Goal: Information Seeking & Learning: Learn about a topic

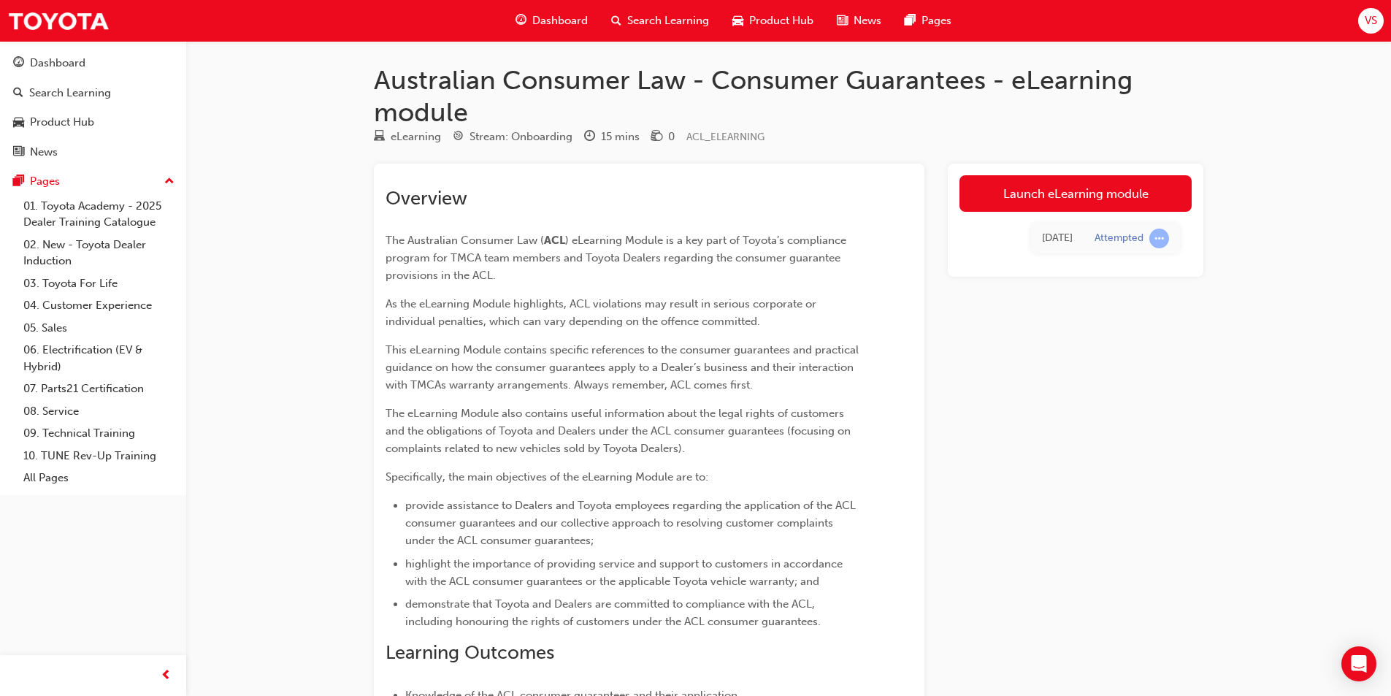
click at [1158, 241] on span "learningRecordVerb_ATTEMPT-icon" at bounding box center [1159, 239] width 20 height 20
click at [1068, 188] on link "Launch eLearning module" at bounding box center [1075, 193] width 232 height 37
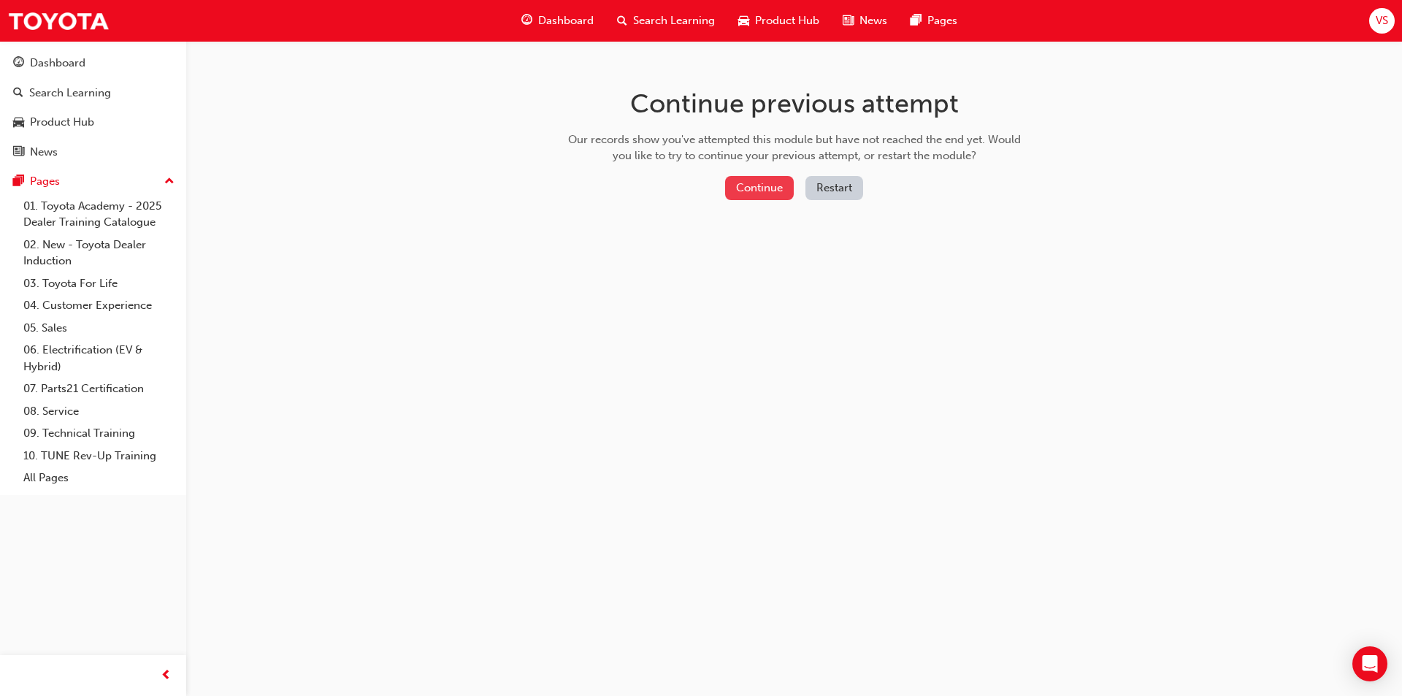
click at [768, 188] on button "Continue" at bounding box center [759, 188] width 69 height 24
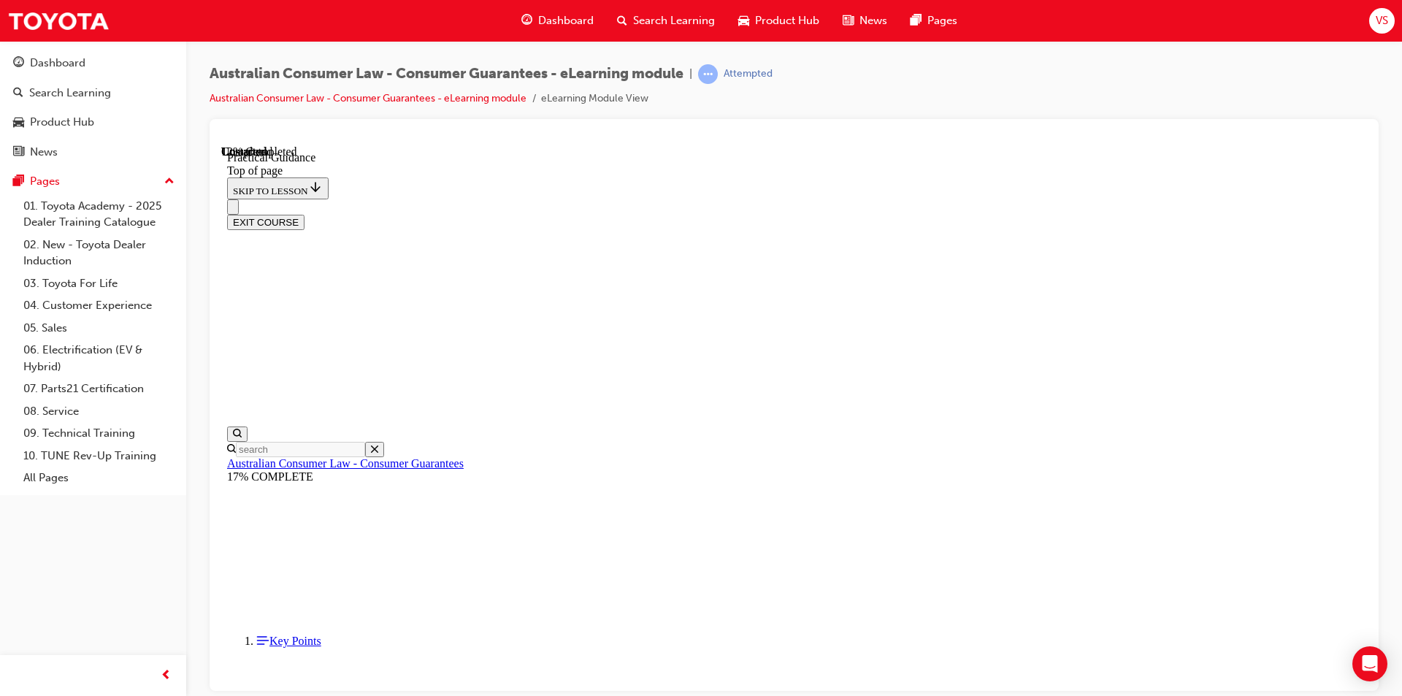
scroll to position [118, 0]
drag, startPoint x: 697, startPoint y: 361, endPoint x: 1109, endPoint y: 365, distance: 411.9
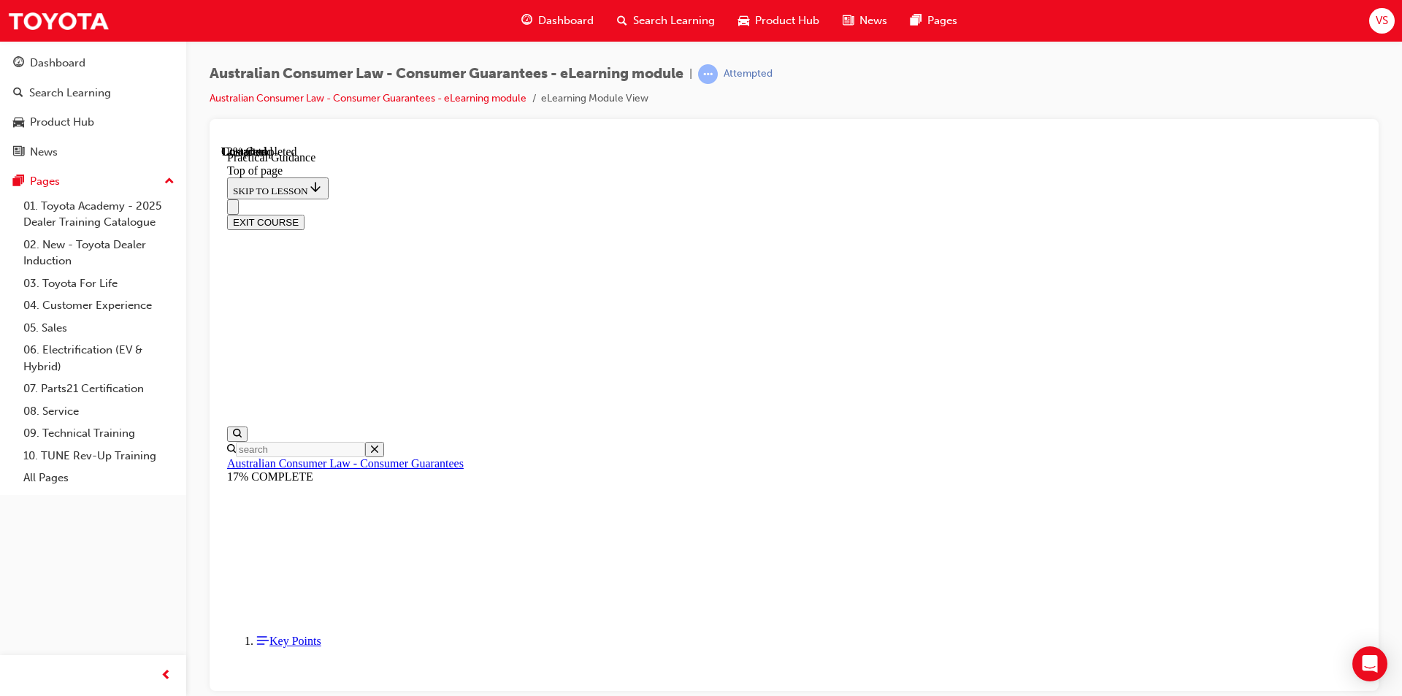
drag, startPoint x: 686, startPoint y: 291, endPoint x: 972, endPoint y: 277, distance: 285.8
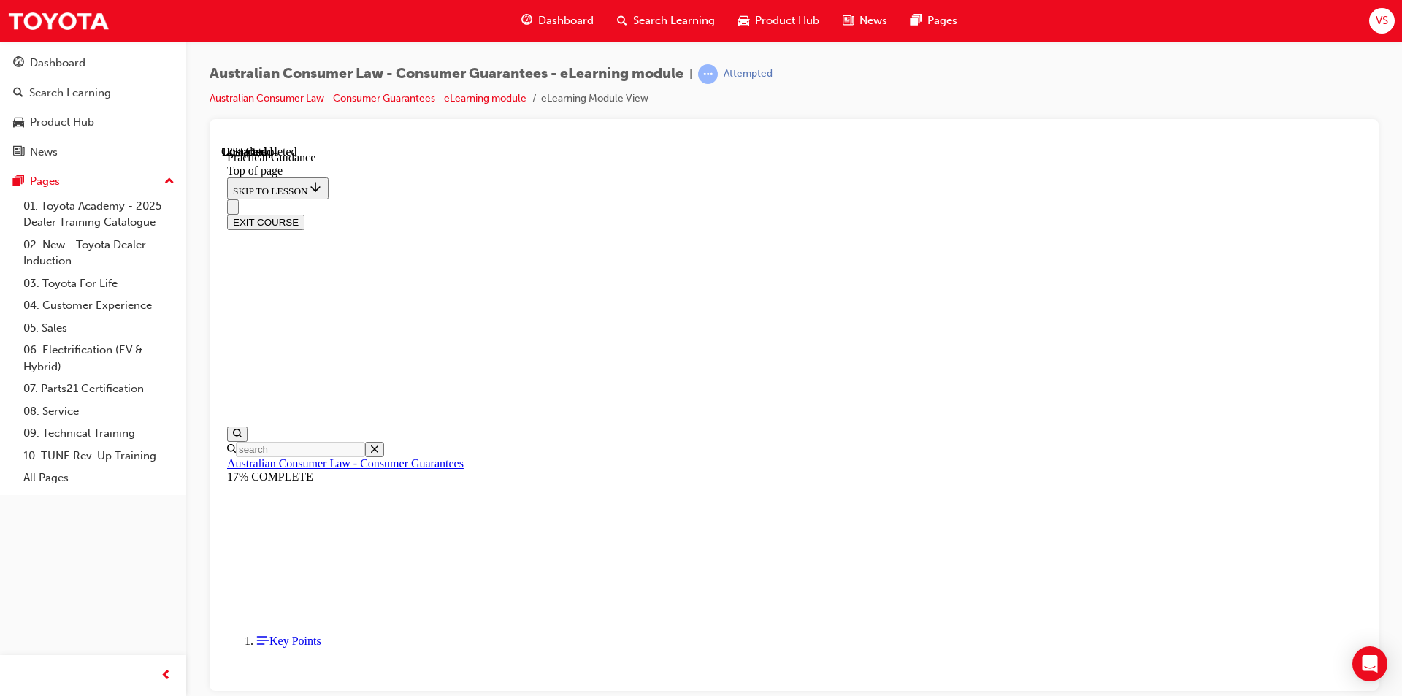
drag, startPoint x: 700, startPoint y: 337, endPoint x: 831, endPoint y: 344, distance: 131.6
drag, startPoint x: 693, startPoint y: 162, endPoint x: 1060, endPoint y: 193, distance: 368.6
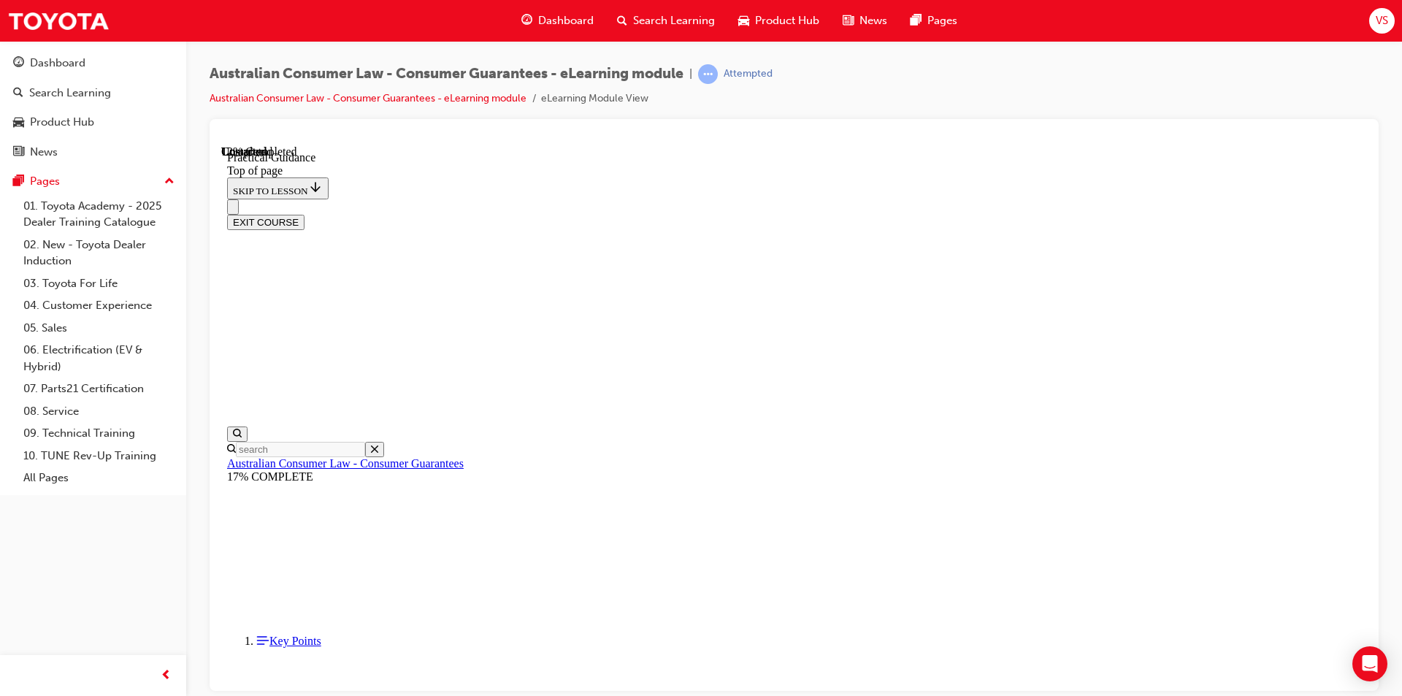
drag, startPoint x: 657, startPoint y: 158, endPoint x: 1078, endPoint y: 396, distance: 483.3
copy section "Vehicle/ Customer Expectations: Is this a perception issue only? When consideri…"
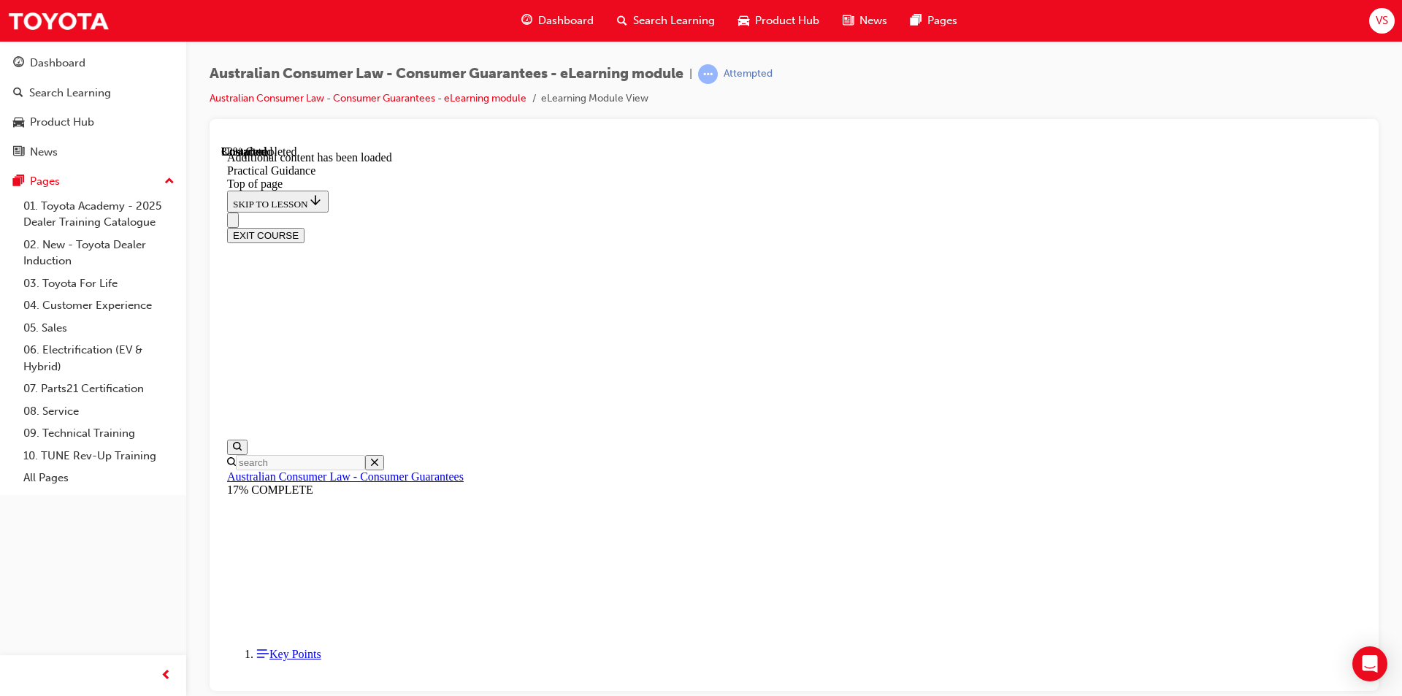
scroll to position [903, 0]
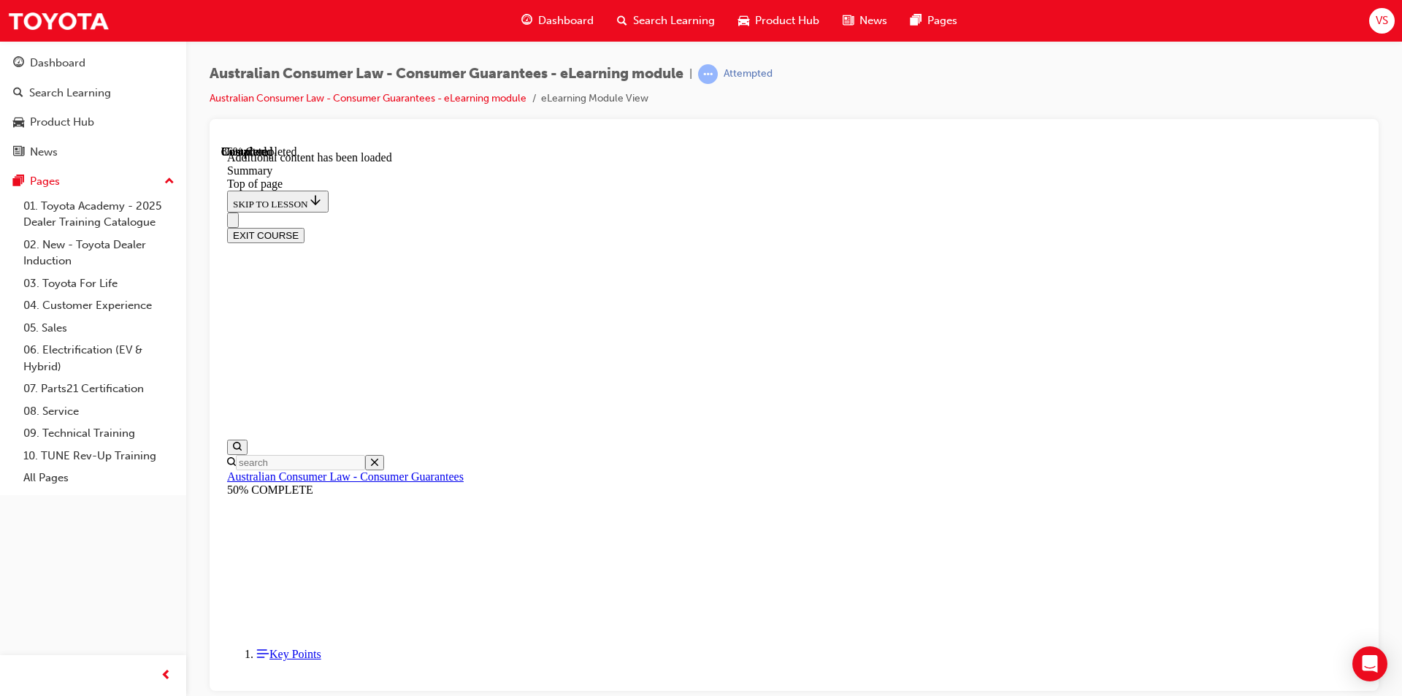
drag, startPoint x: 548, startPoint y: 187, endPoint x: 623, endPoint y: 288, distance: 125.3
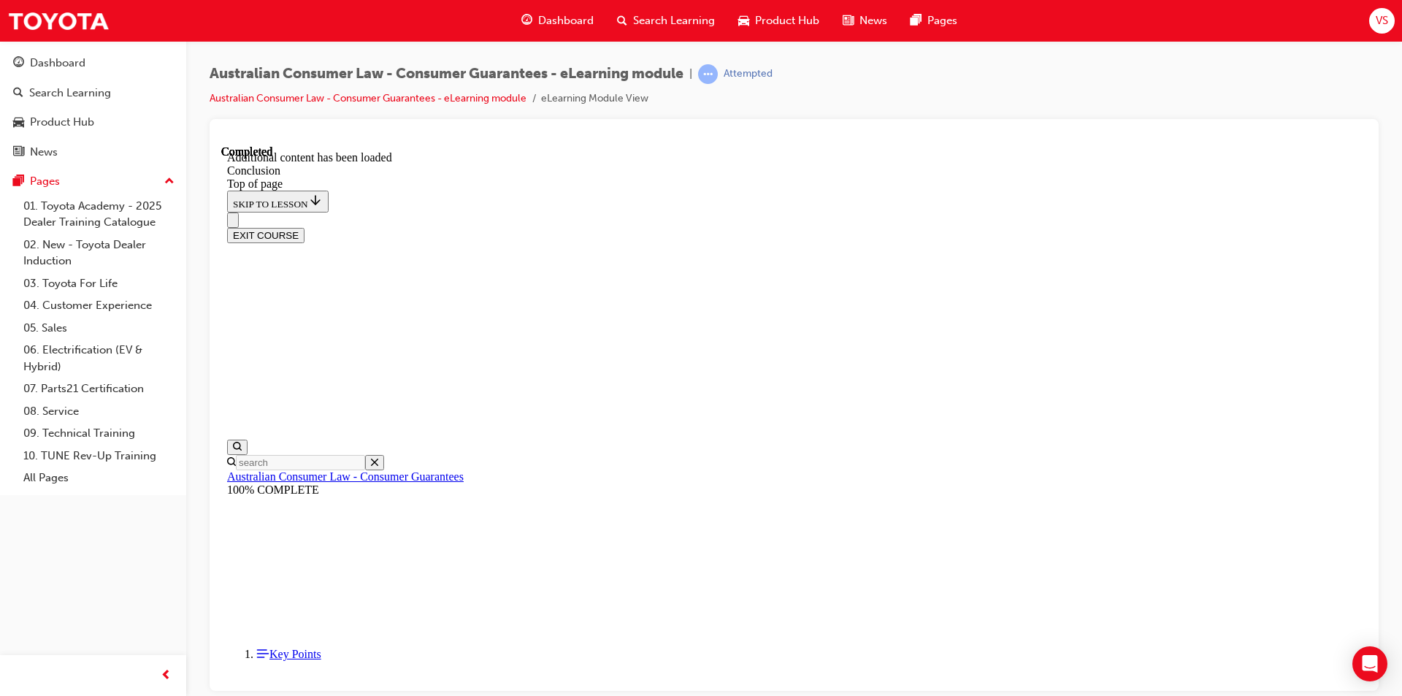
scroll to position [86, 0]
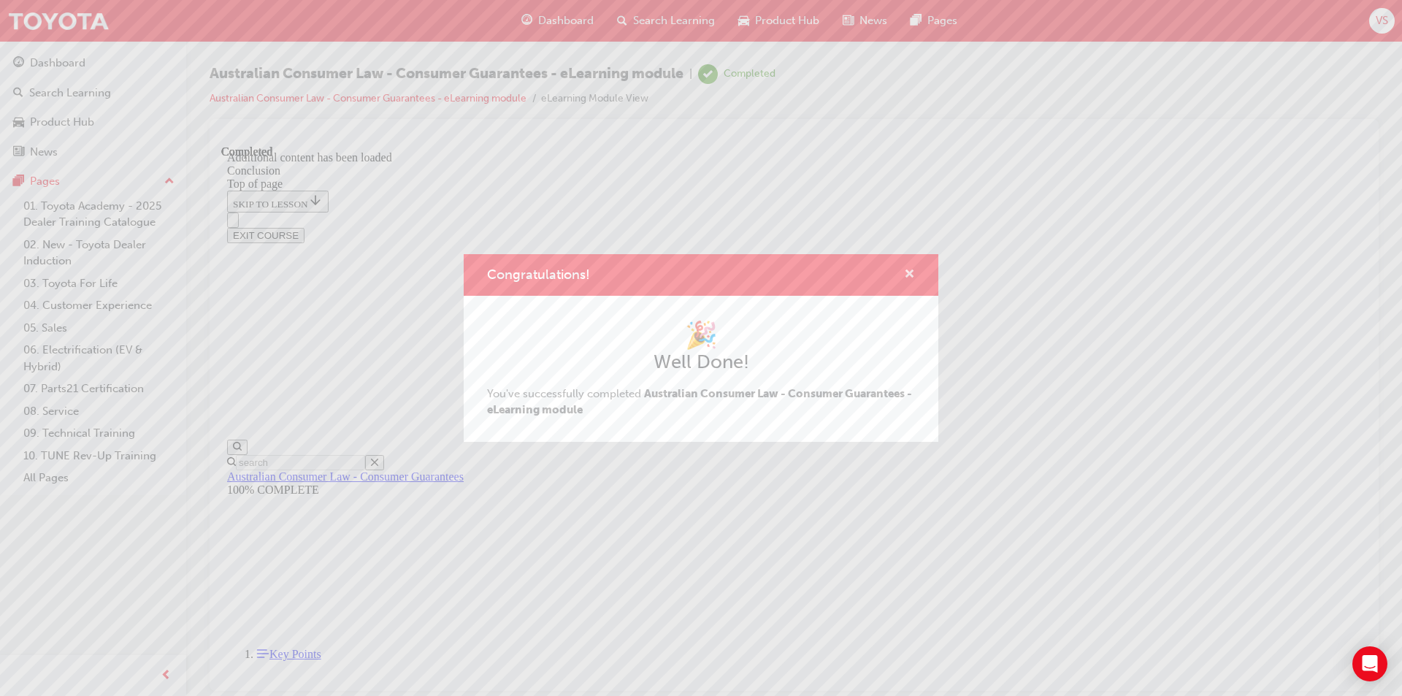
click at [909, 271] on span "cross-icon" at bounding box center [909, 275] width 11 height 13
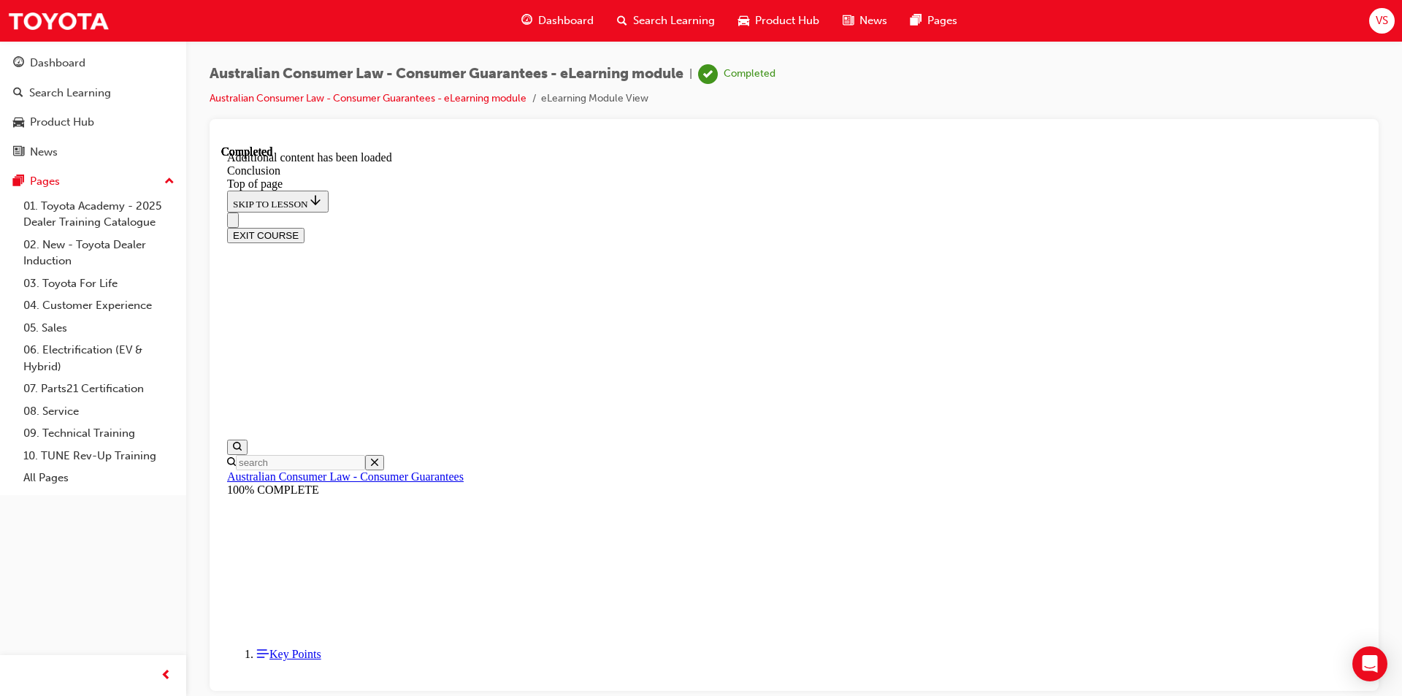
click at [1286, 227] on div "EXIT COURSE" at bounding box center [794, 234] width 1134 height 15
click at [304, 227] on button "EXIT COURSE" at bounding box center [265, 234] width 77 height 15
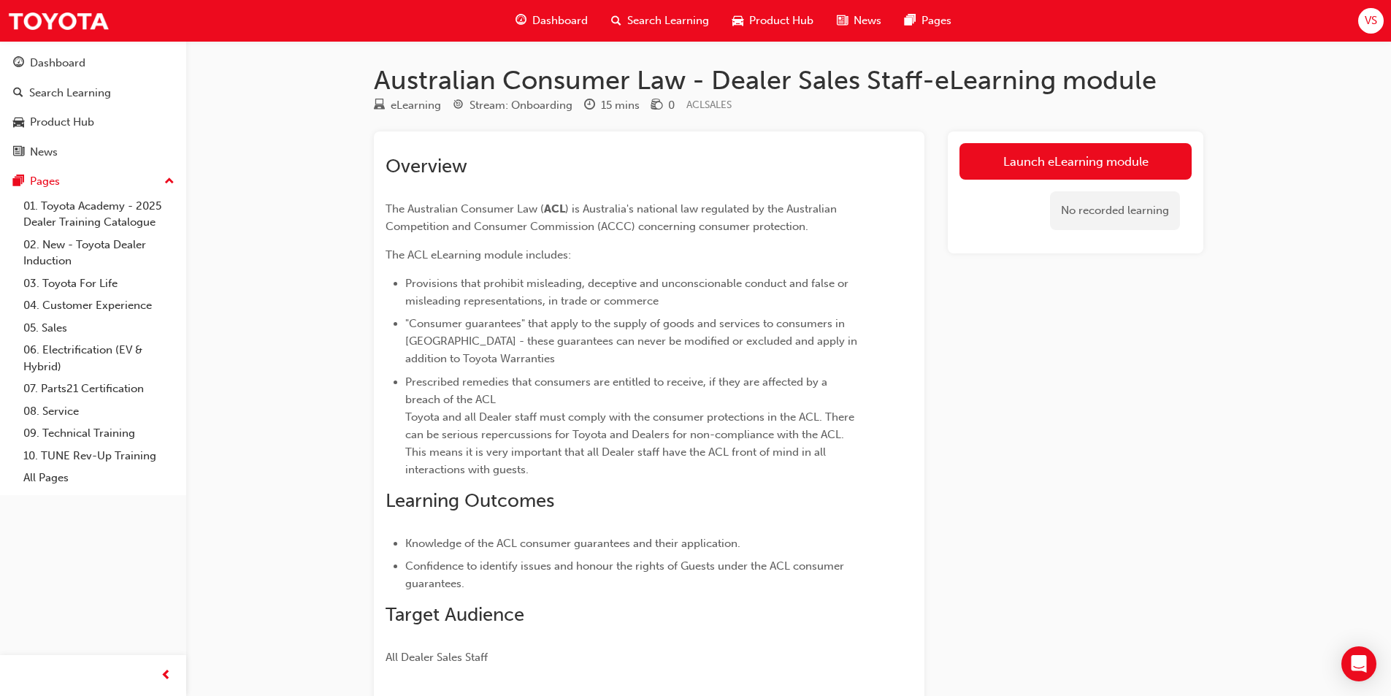
click at [1046, 191] on div "No recorded learning" at bounding box center [1075, 211] width 232 height 62
click at [1059, 158] on link "Launch eLearning module" at bounding box center [1075, 161] width 232 height 37
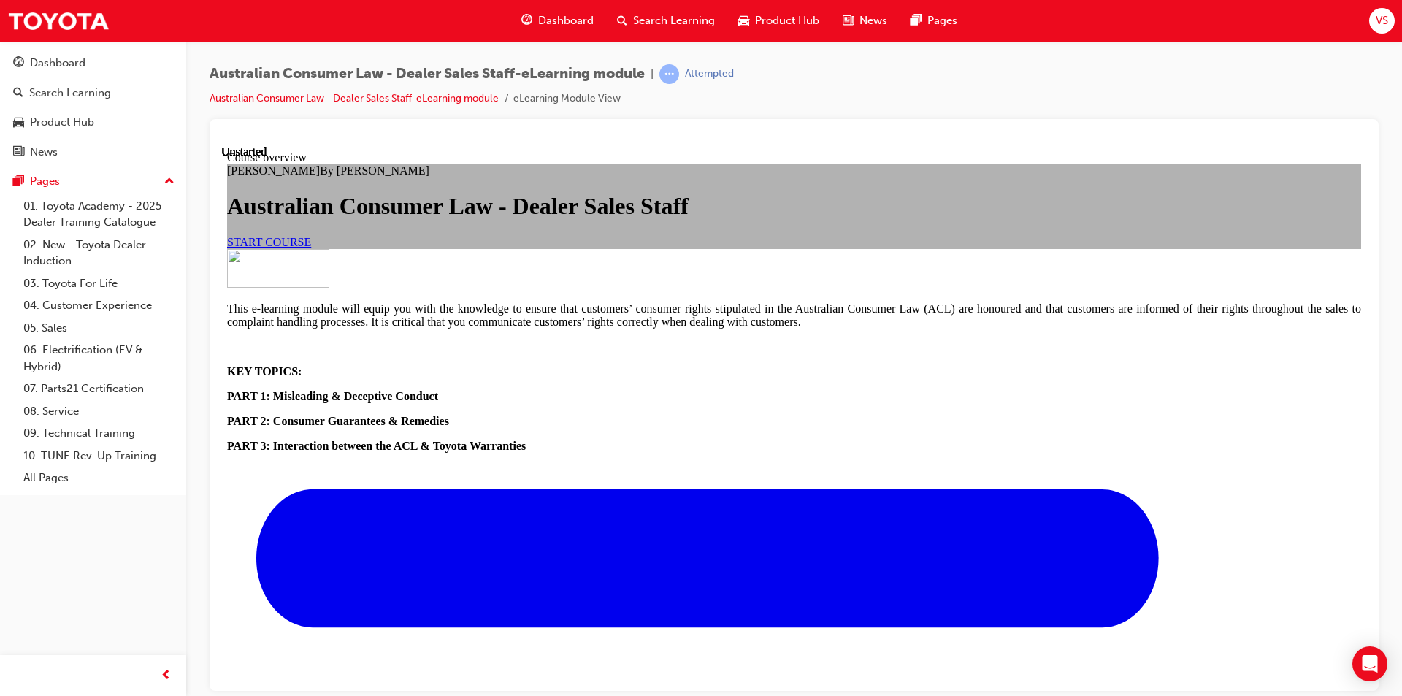
click at [311, 248] on span "START COURSE" at bounding box center [269, 241] width 84 height 12
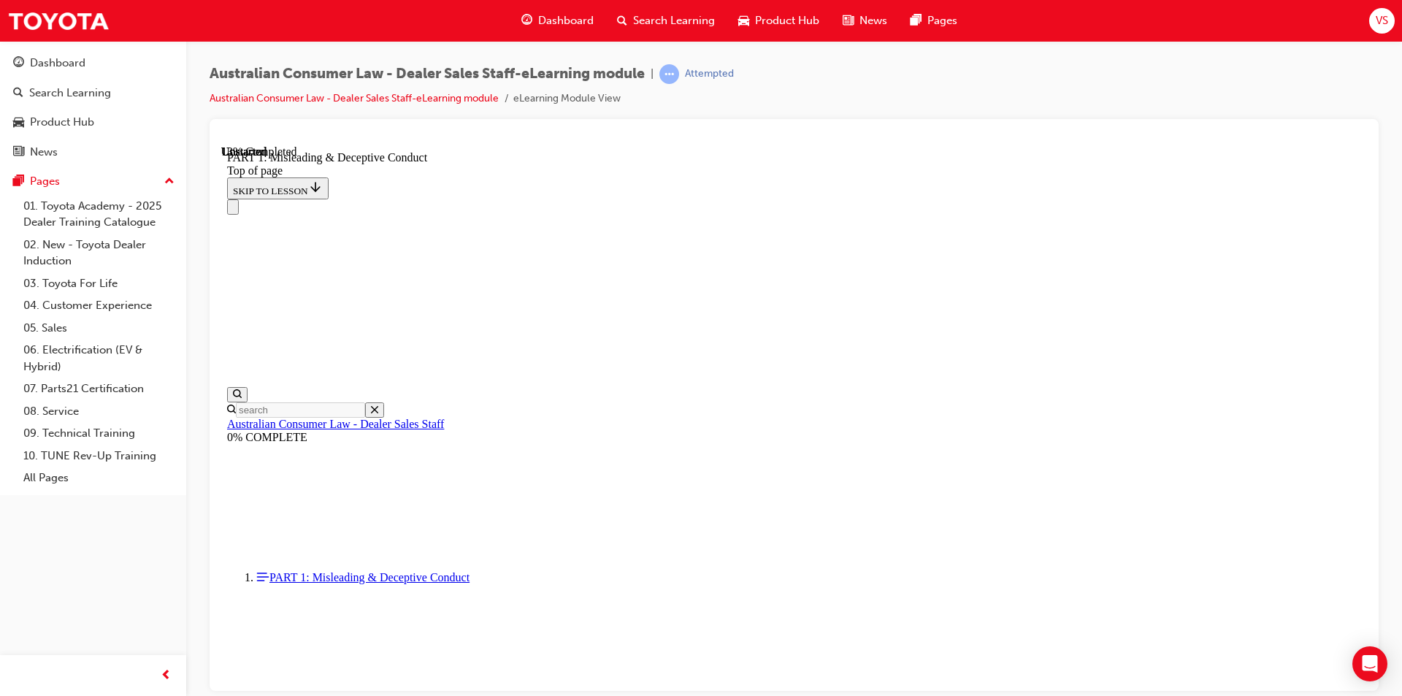
scroll to position [1061, 0]
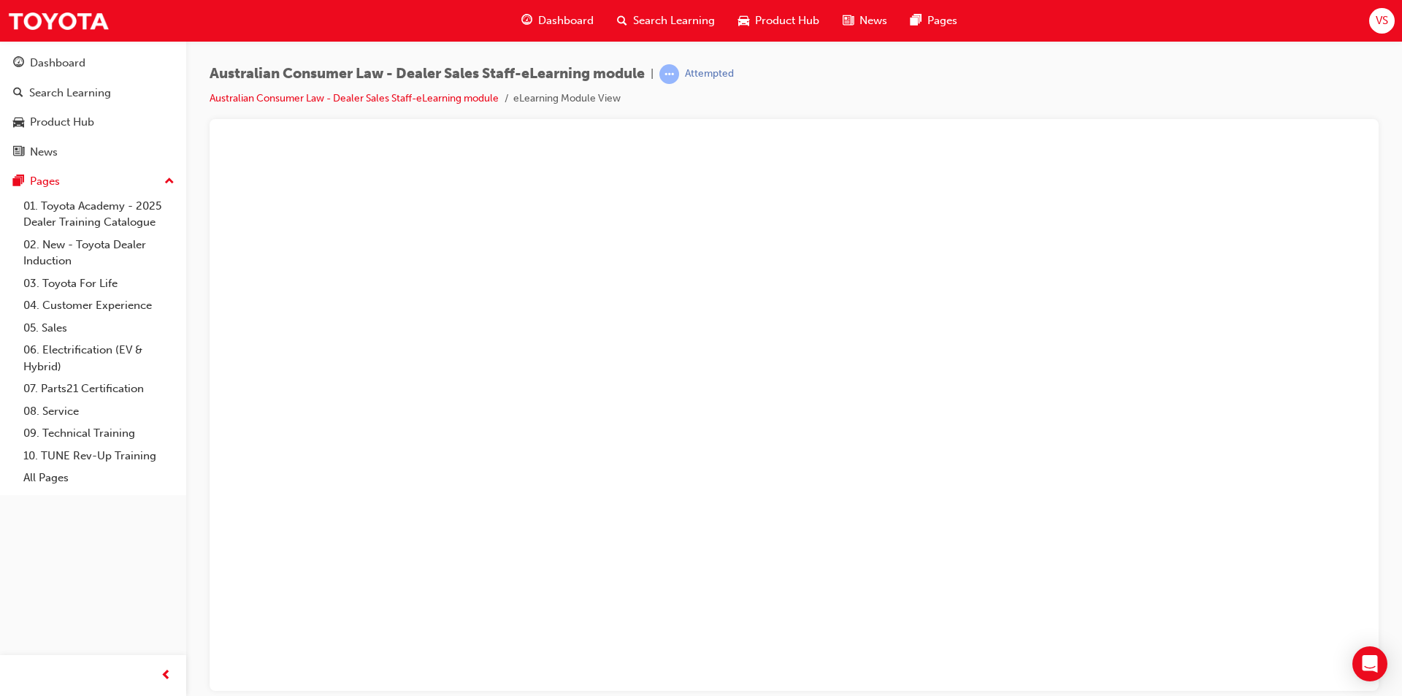
click at [1231, 150] on div at bounding box center [794, 150] width 1134 height 0
click at [153, 215] on link "01. Toyota Academy - 2025 Dealer Training Catalogue" at bounding box center [99, 214] width 163 height 39
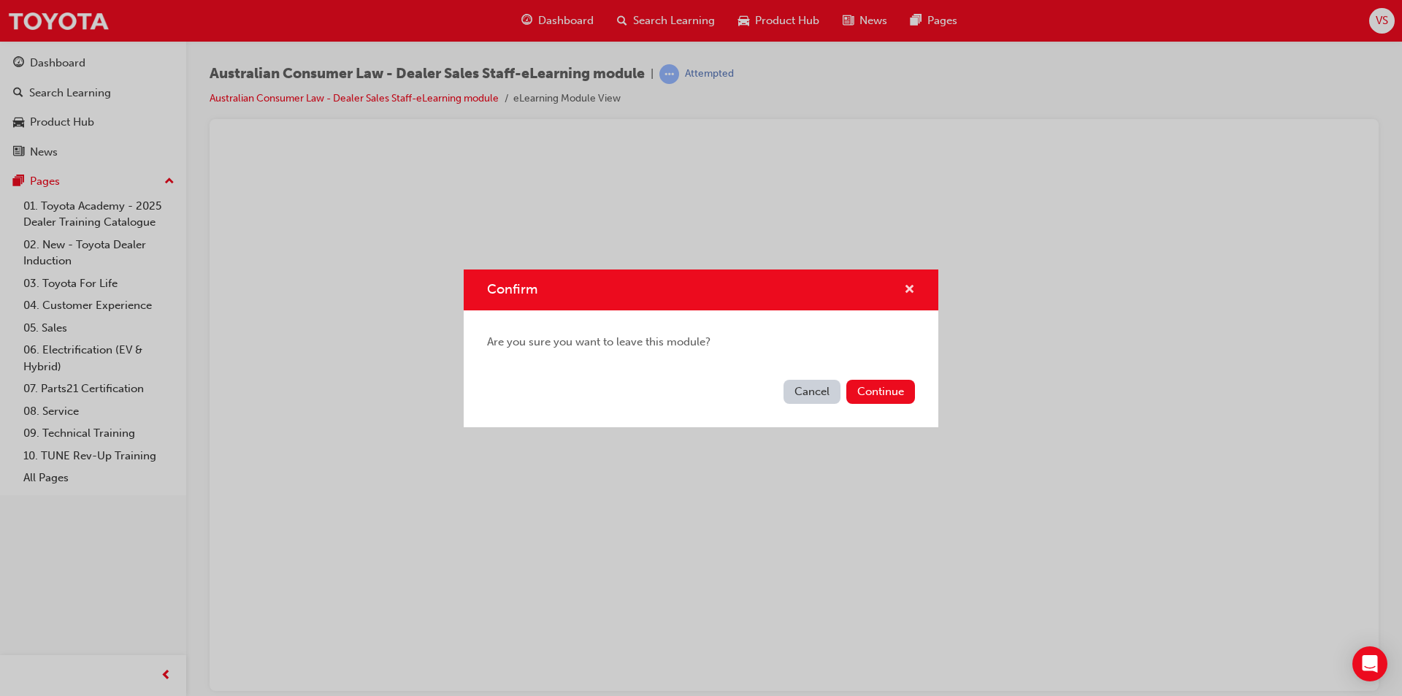
click at [906, 290] on span "cross-icon" at bounding box center [909, 290] width 11 height 13
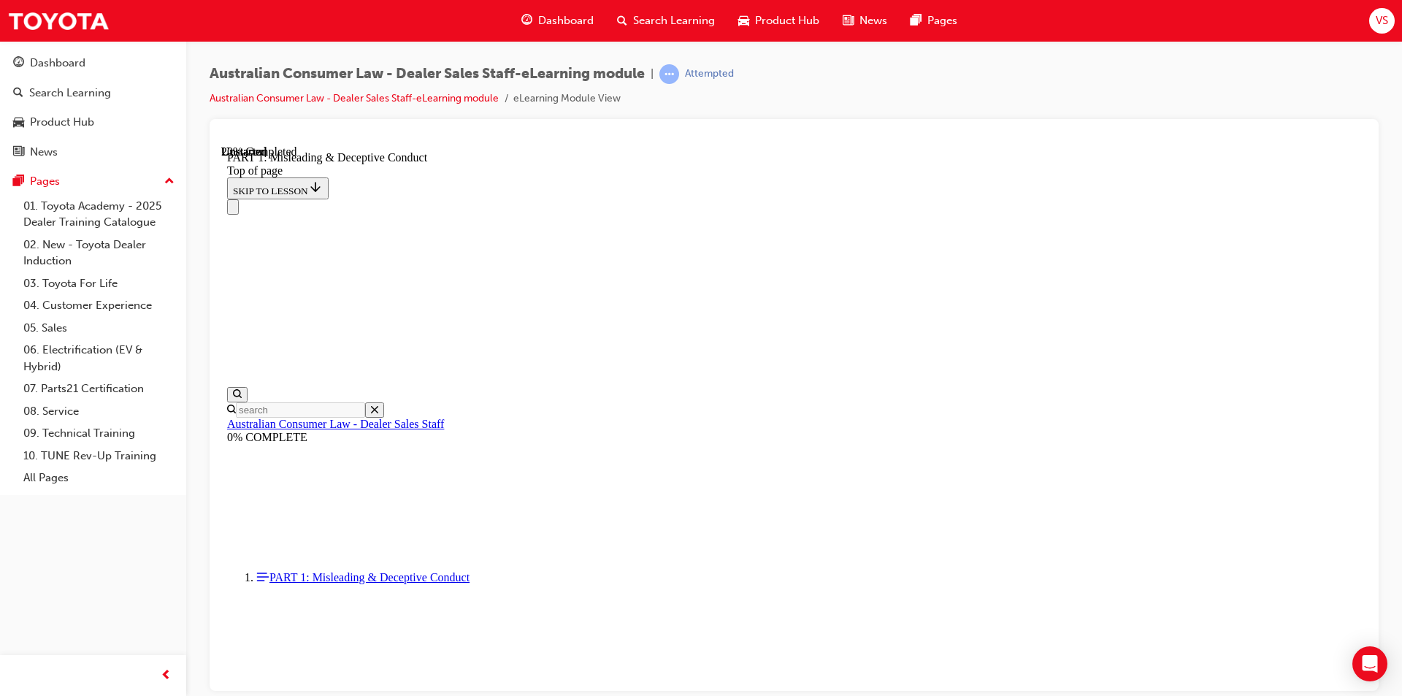
scroll to position [1058, 0]
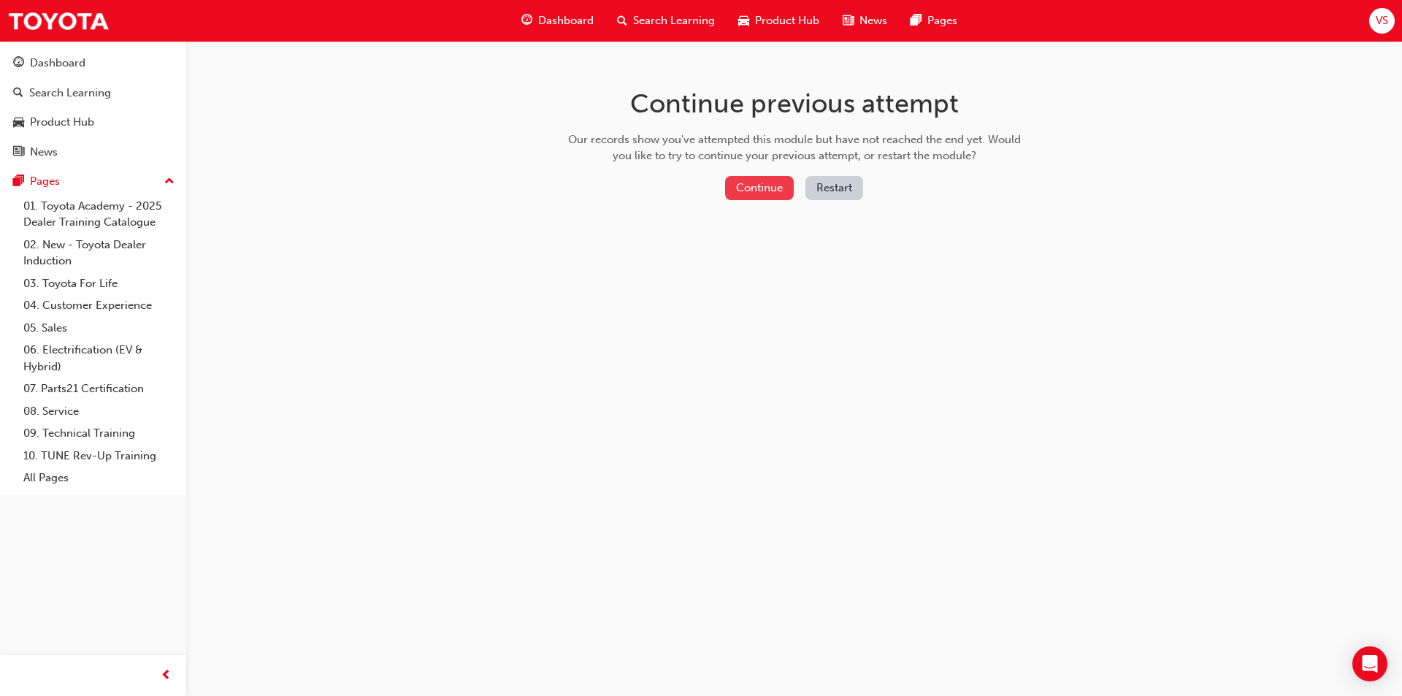
click at [752, 188] on button "Continue" at bounding box center [759, 188] width 69 height 24
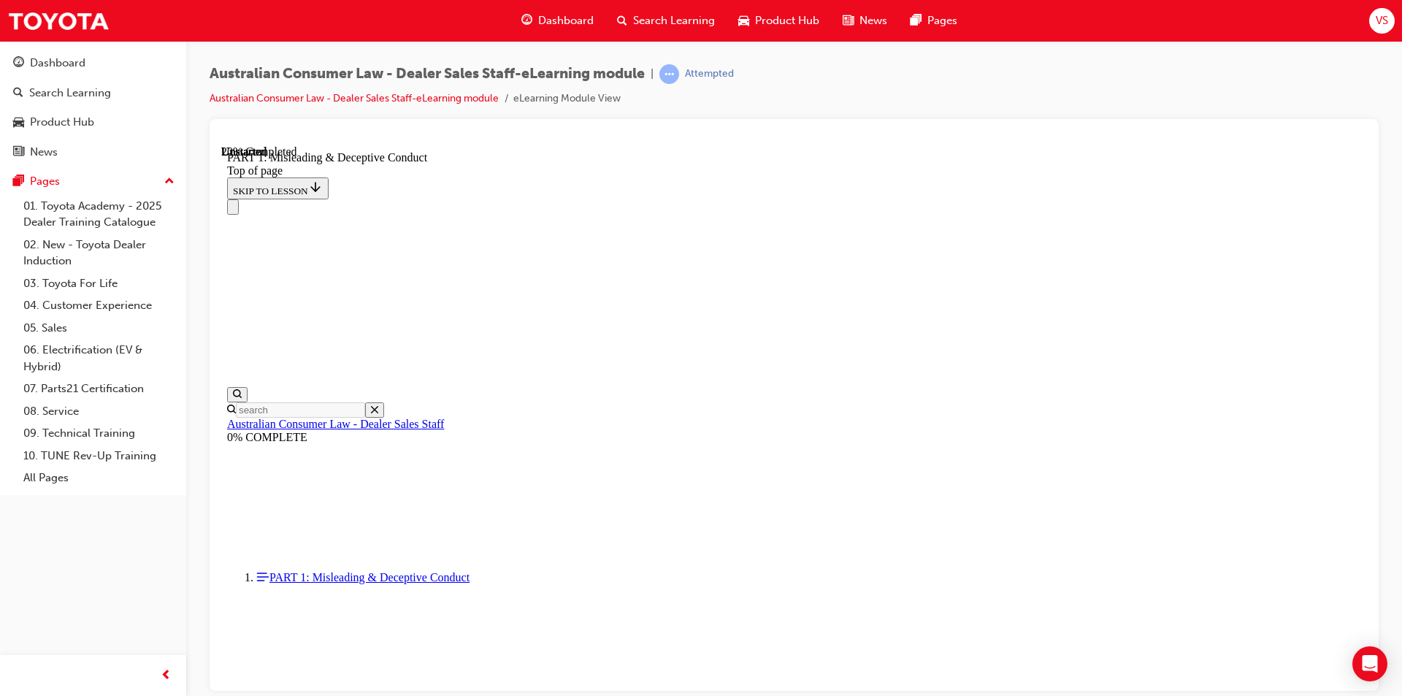
scroll to position [1058, 0]
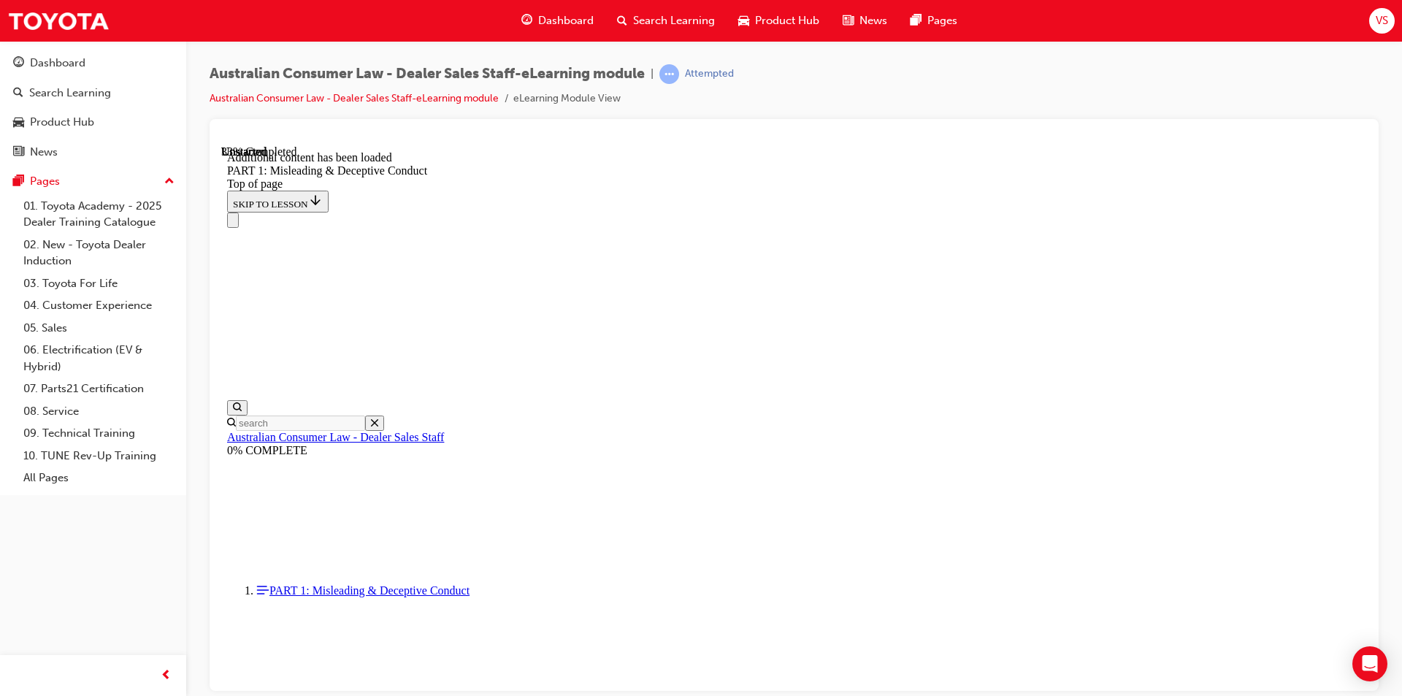
scroll to position [1724, 0]
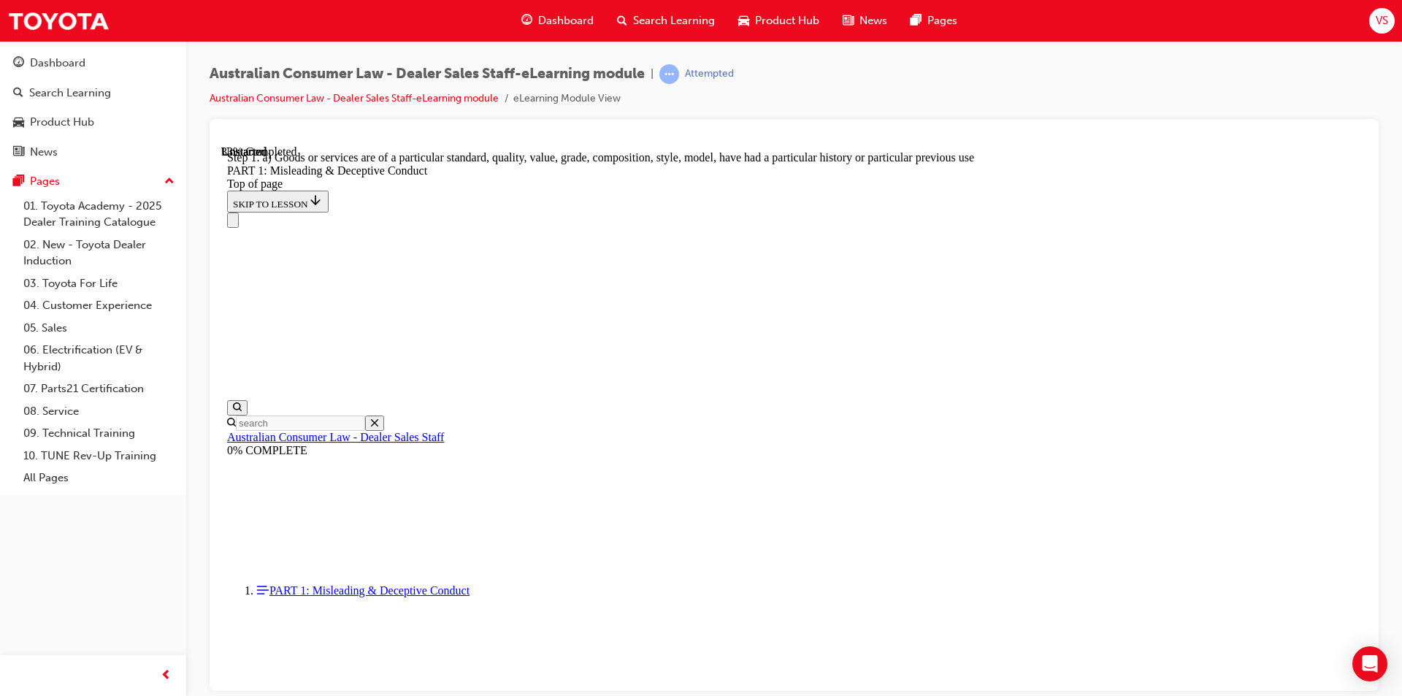
scroll to position [1679, 0]
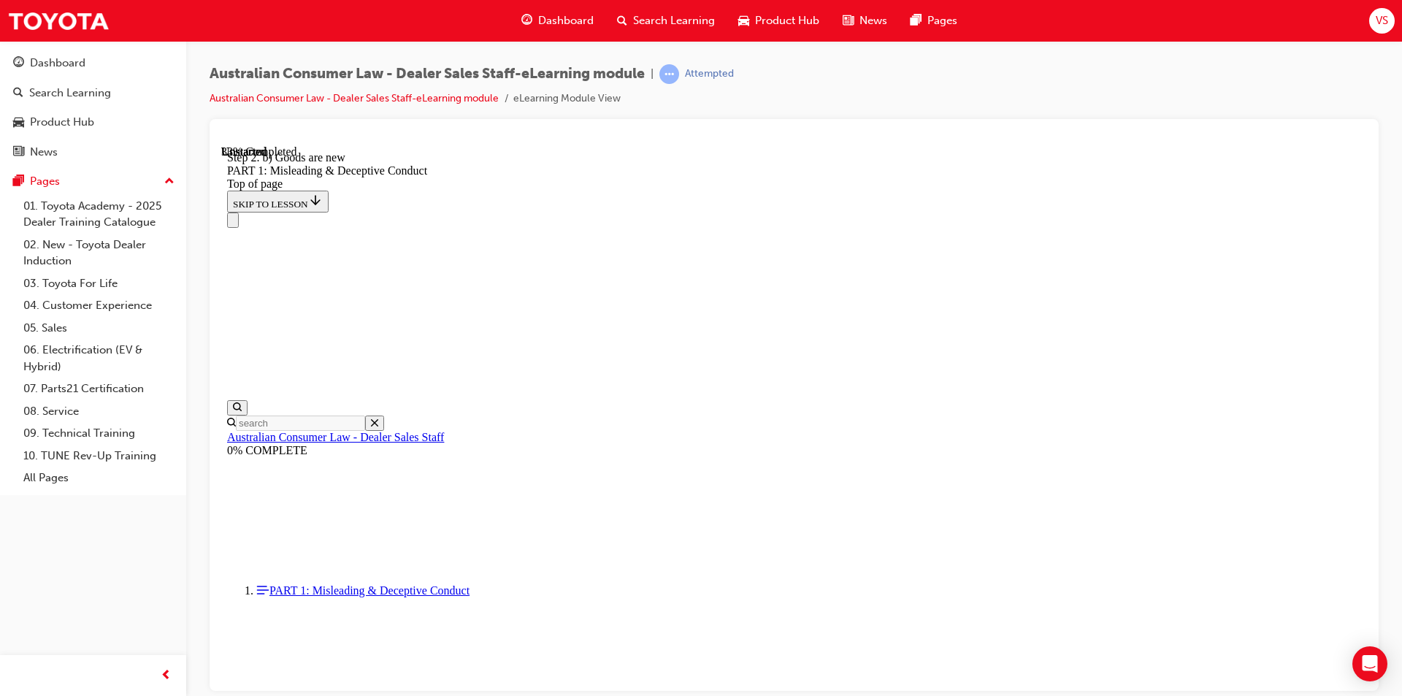
drag, startPoint x: 1225, startPoint y: 348, endPoint x: 1244, endPoint y: 353, distance: 19.7
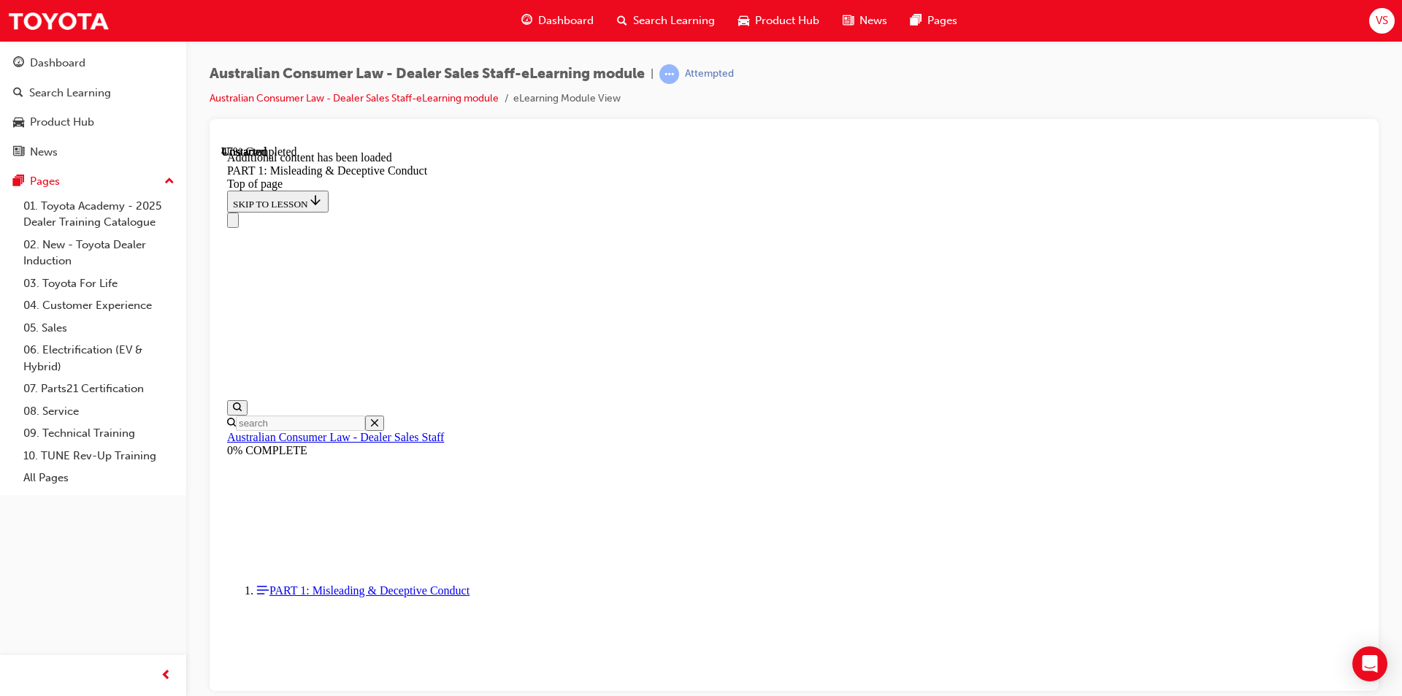
scroll to position [2075, 0]
drag, startPoint x: 676, startPoint y: 223, endPoint x: 721, endPoint y: 223, distance: 44.5
drag, startPoint x: 663, startPoint y: 226, endPoint x: 988, endPoint y: 538, distance: 450.3
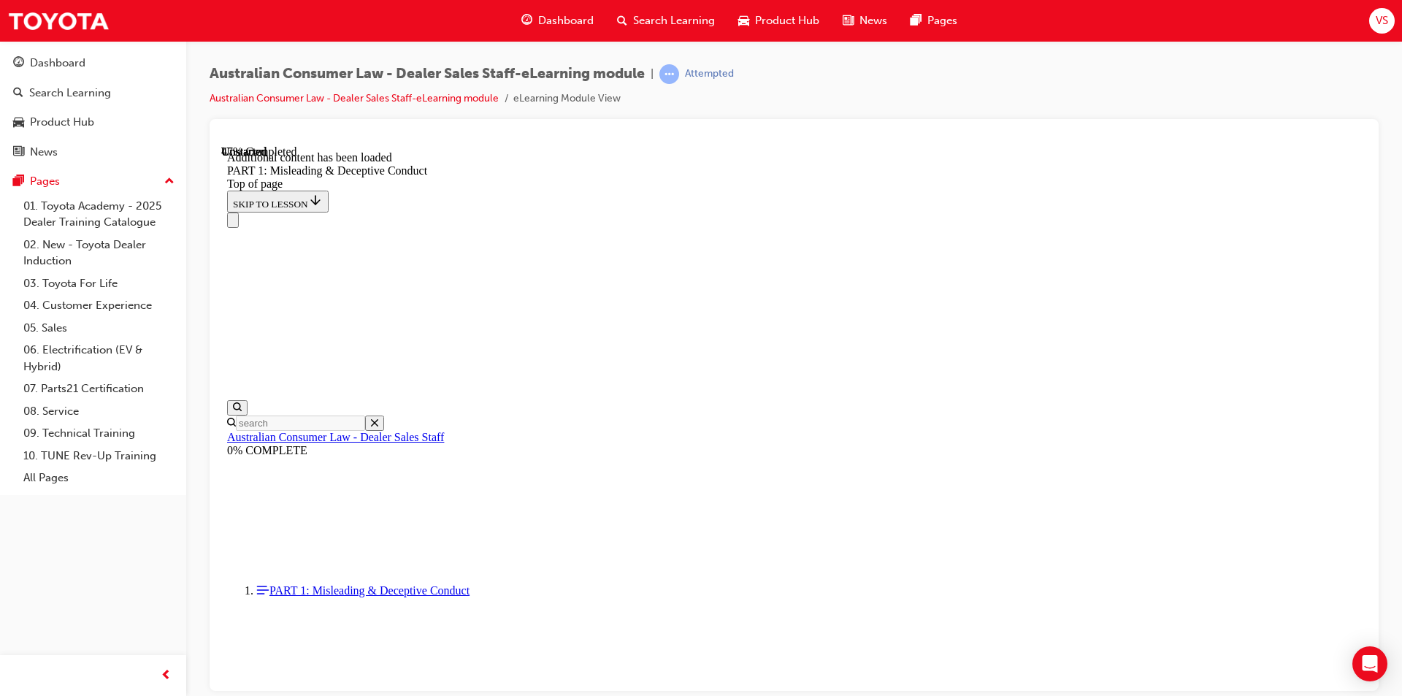
copy div "Which of the following could be a false or misleading representation under the …"
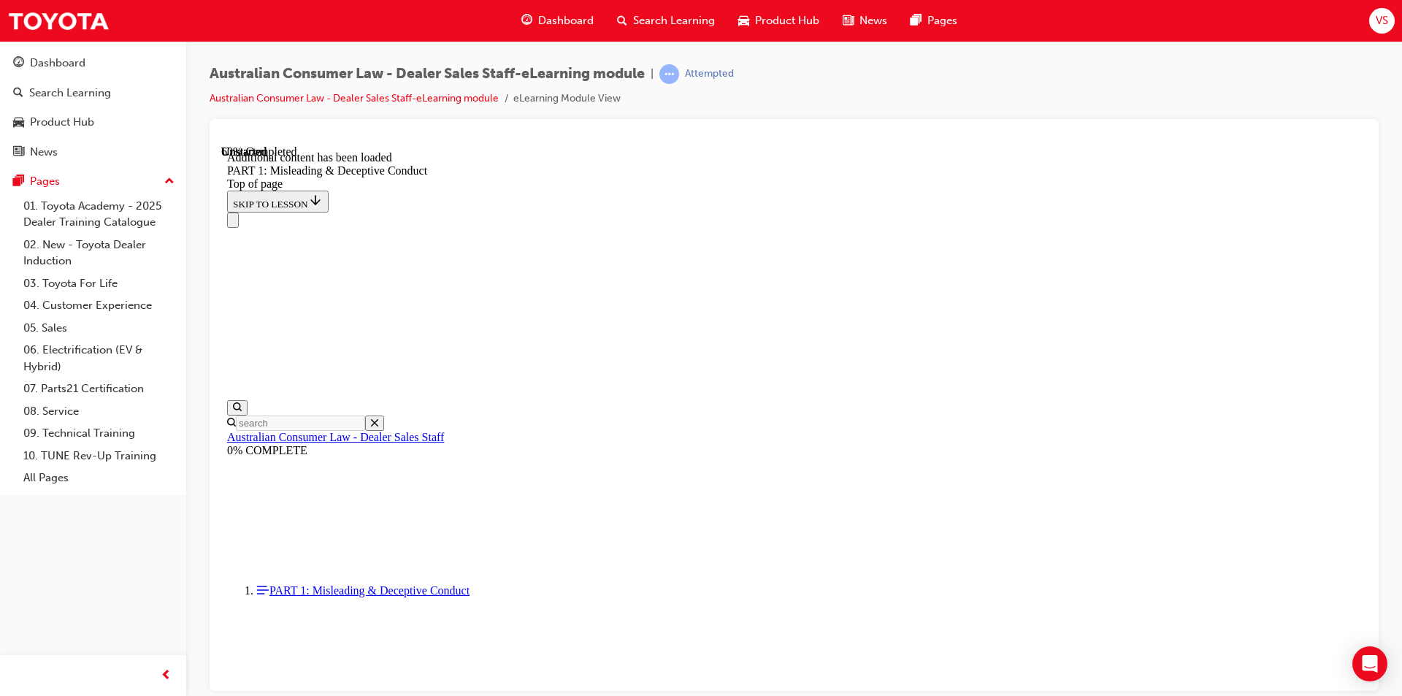
scroll to position [2882, 0]
drag, startPoint x: 656, startPoint y: 229, endPoint x: 1027, endPoint y: 454, distance: 434.4
copy div "Scenario: Your Dealership offers extended warranties for purchase. In explainin…"
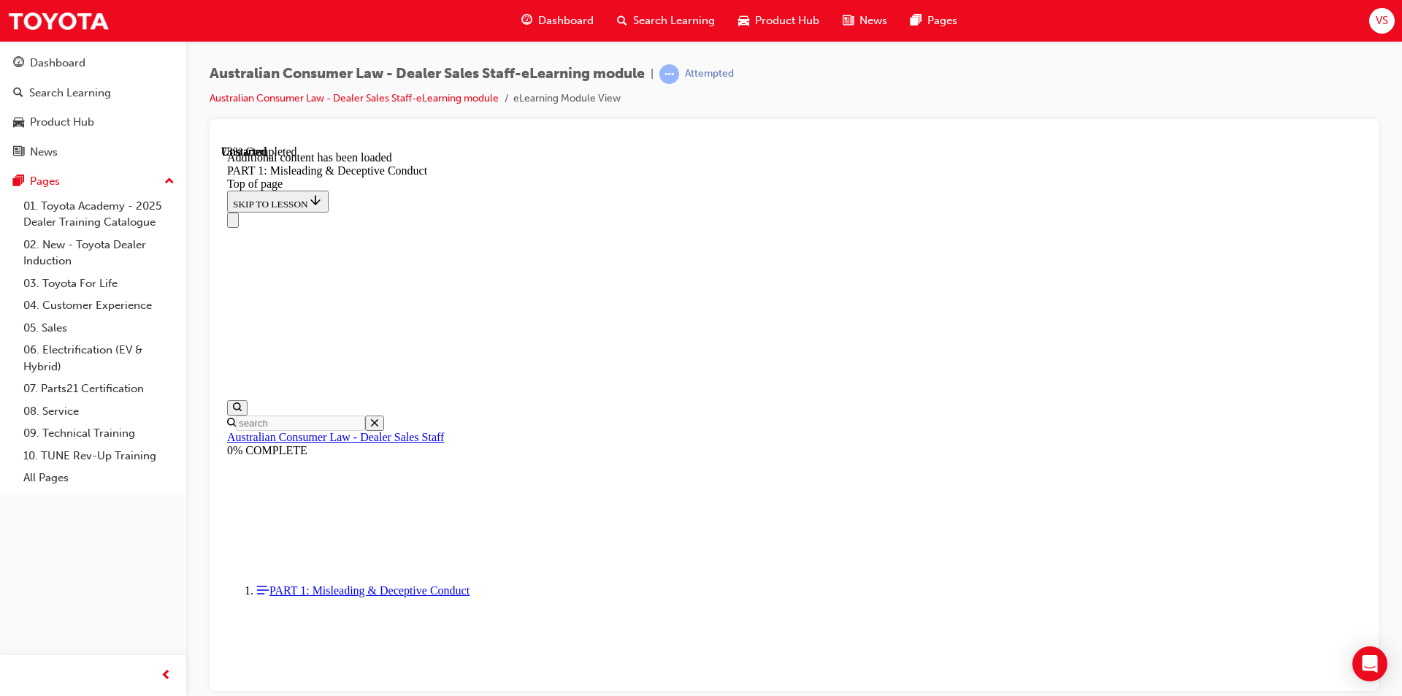
scroll to position [3569, 0]
click button "START"
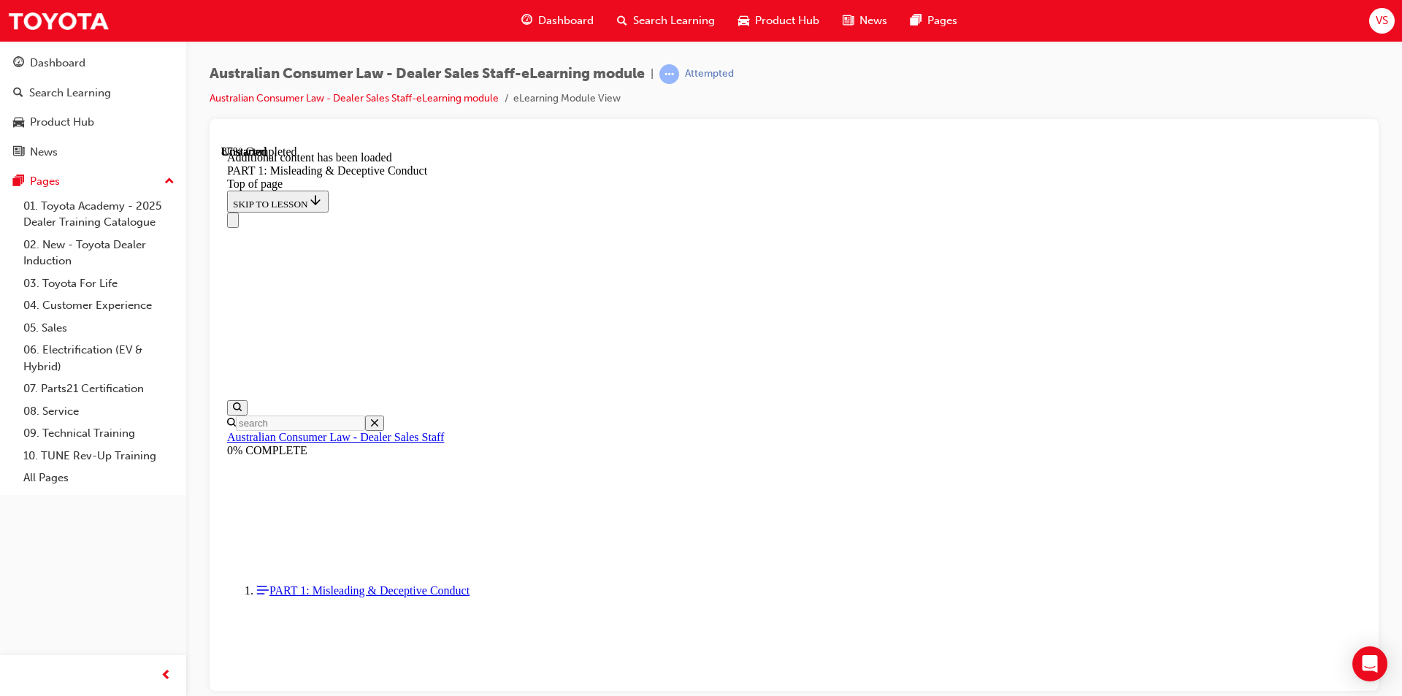
scroll to position [3963, 0]
click button "START"
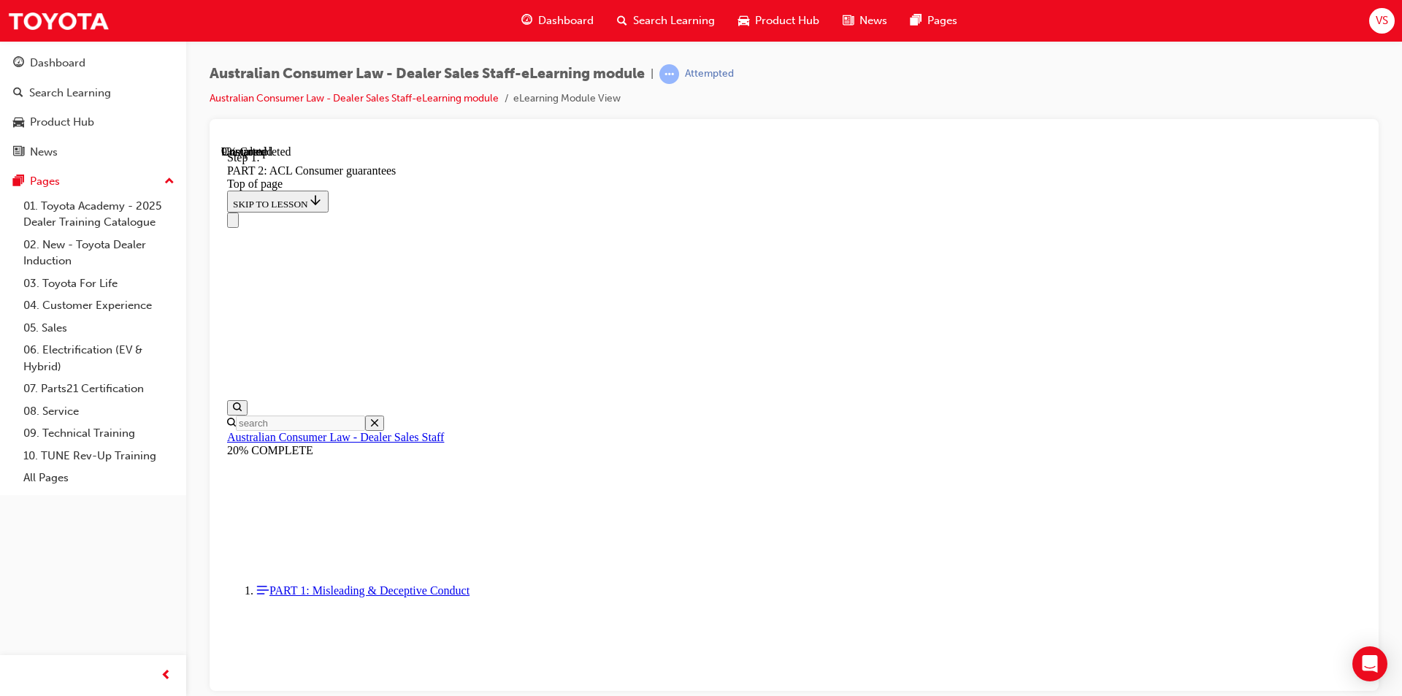
scroll to position [2367, 0]
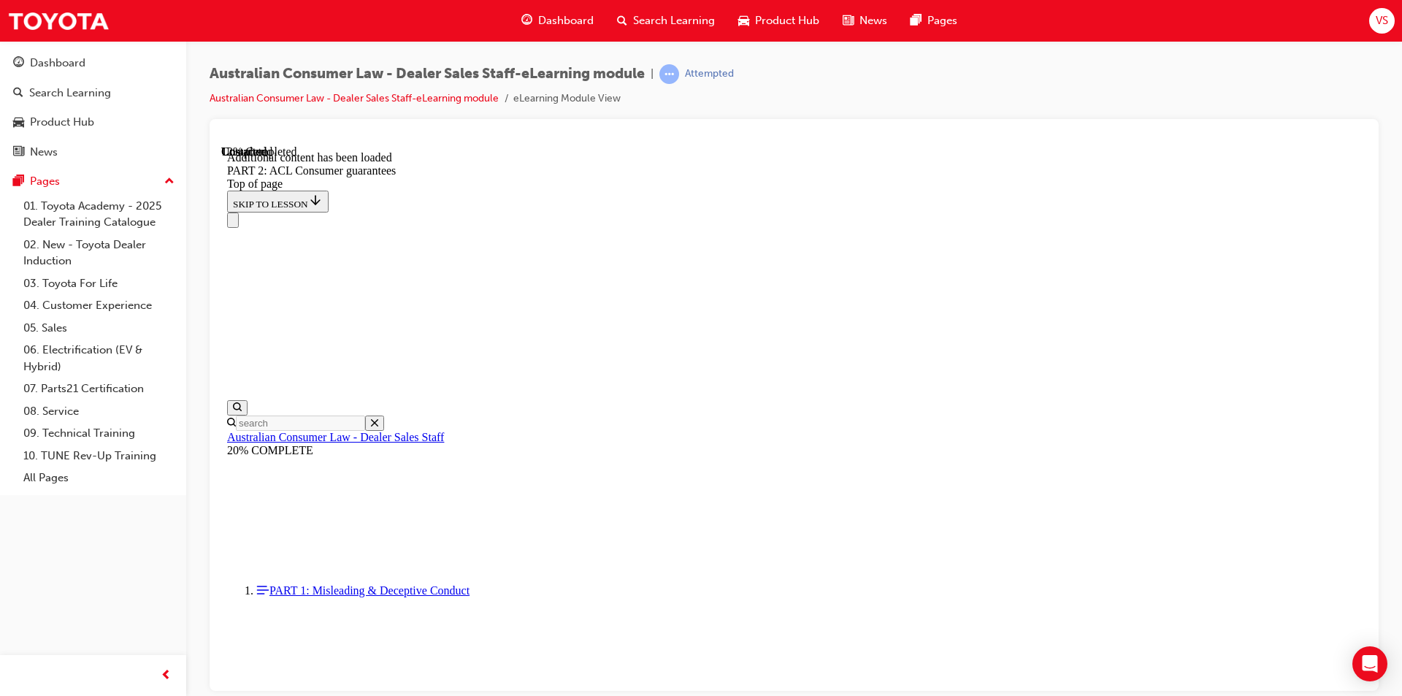
scroll to position [2762, 0]
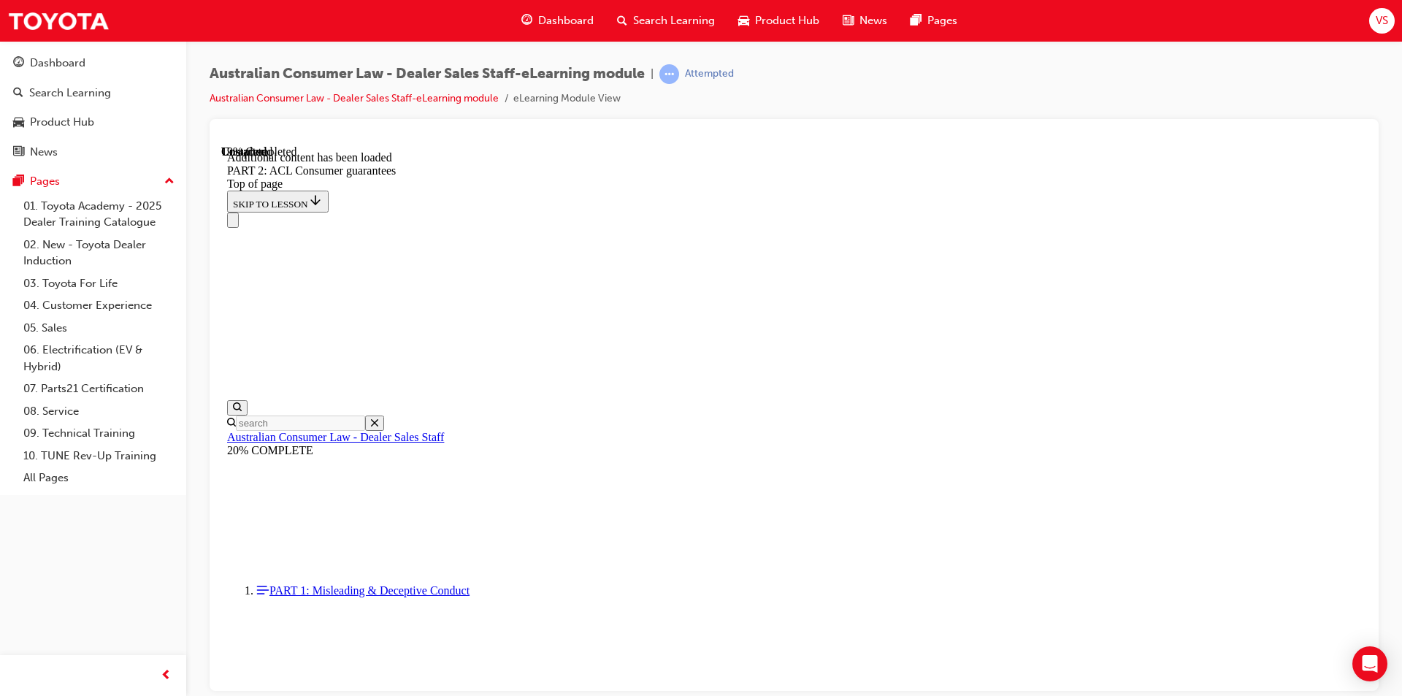
scroll to position [3661, 0]
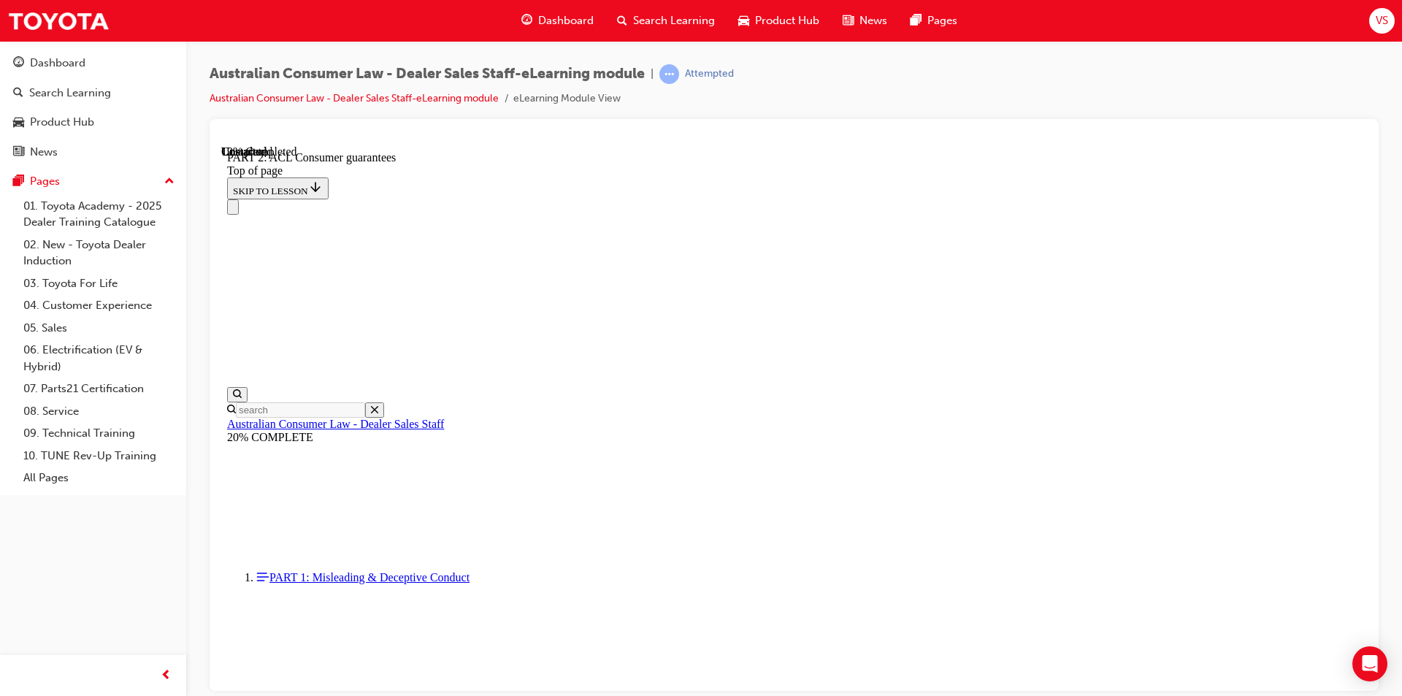
scroll to position [3442, 0]
drag, startPoint x: 977, startPoint y: 344, endPoint x: 973, endPoint y: 354, distance: 11.1
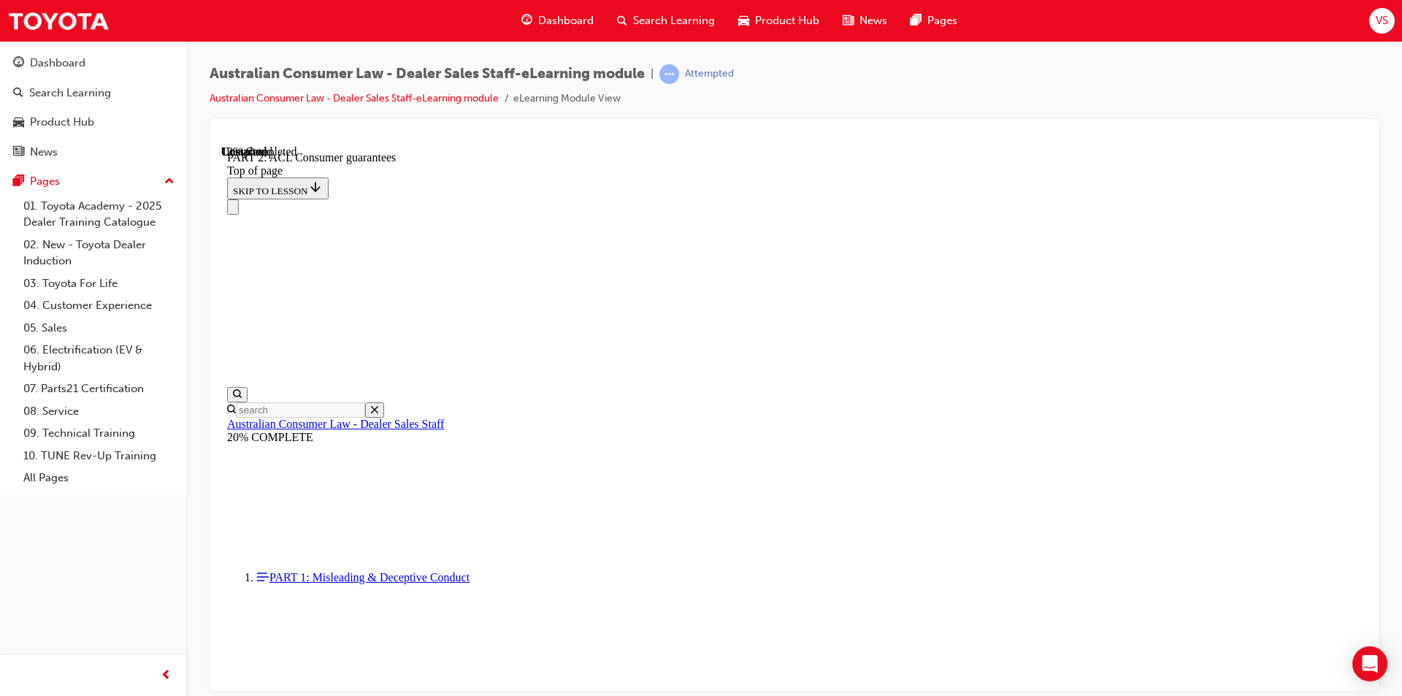
scroll to position [3549, 0]
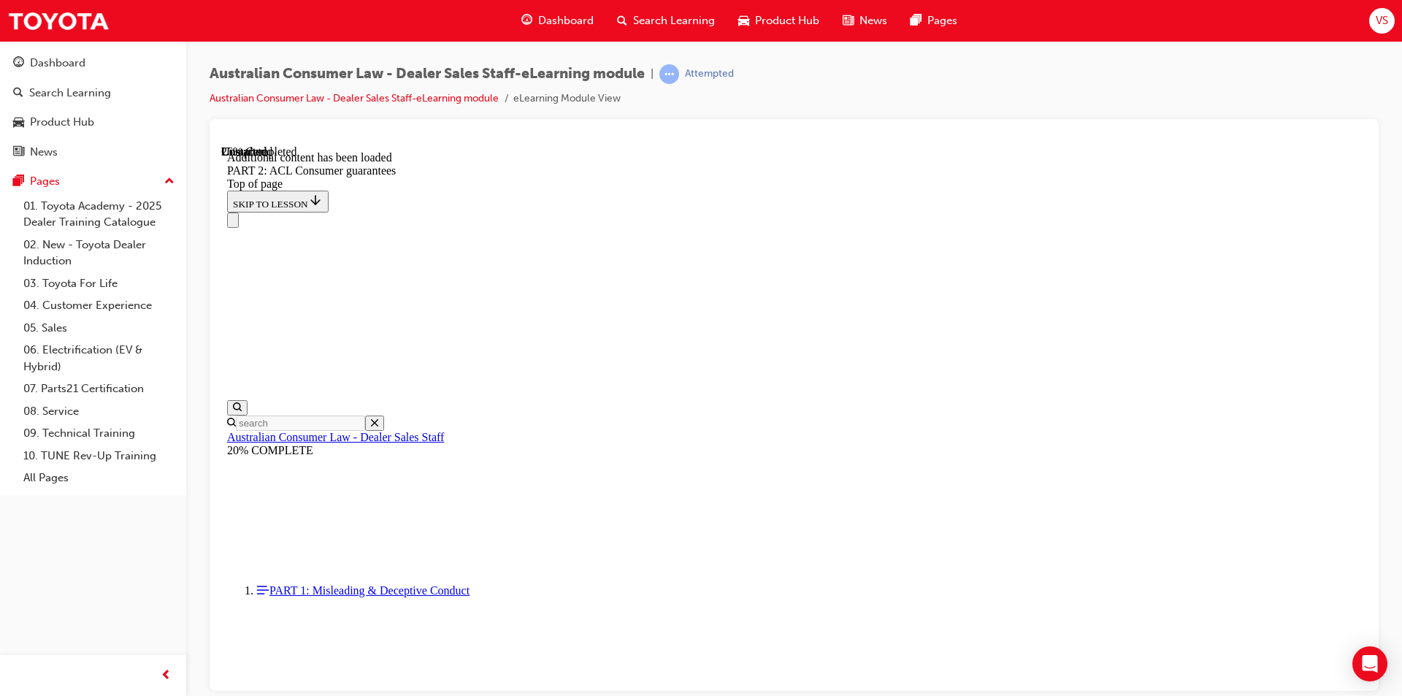
drag, startPoint x: 641, startPoint y: 178, endPoint x: 1041, endPoint y: 377, distance: 446.1
copy div "Loremips D sitametc adipisc eli Seddoeiusm tempori ut lab e dol MAG9 aliquae. A…"
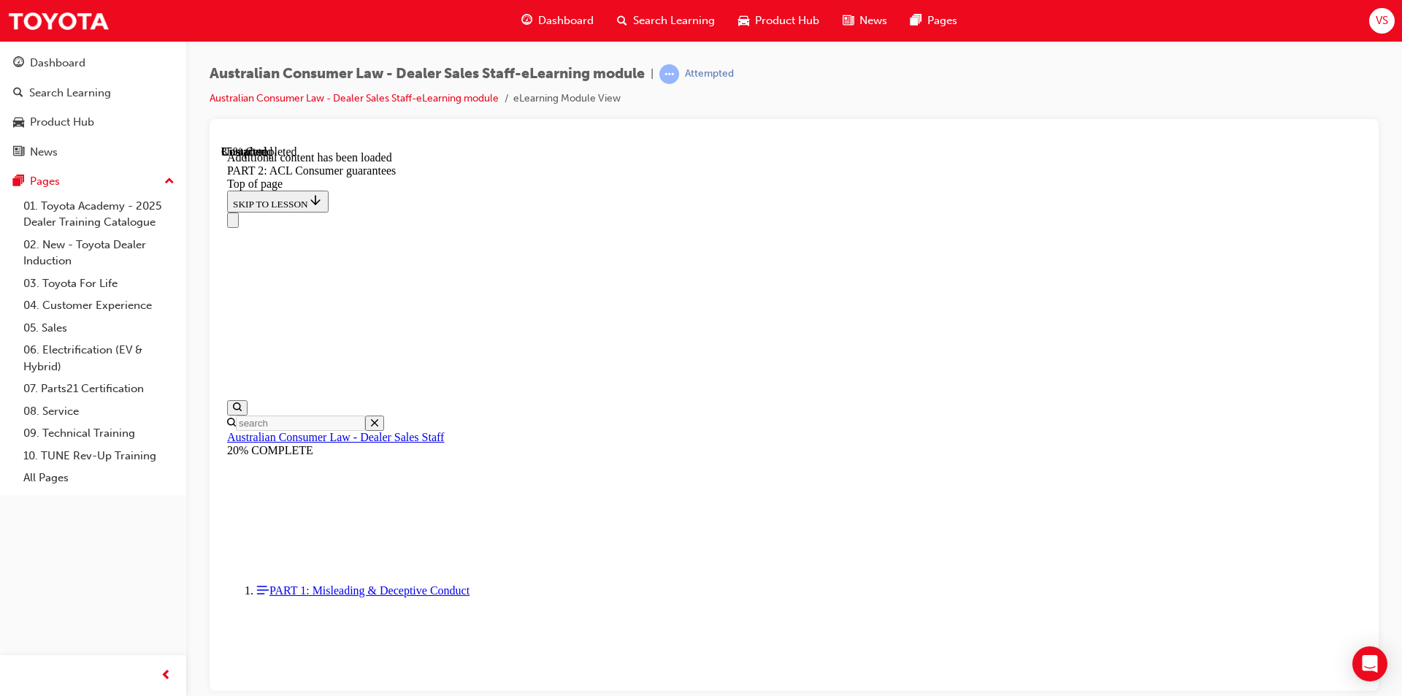
scroll to position [6255, 0]
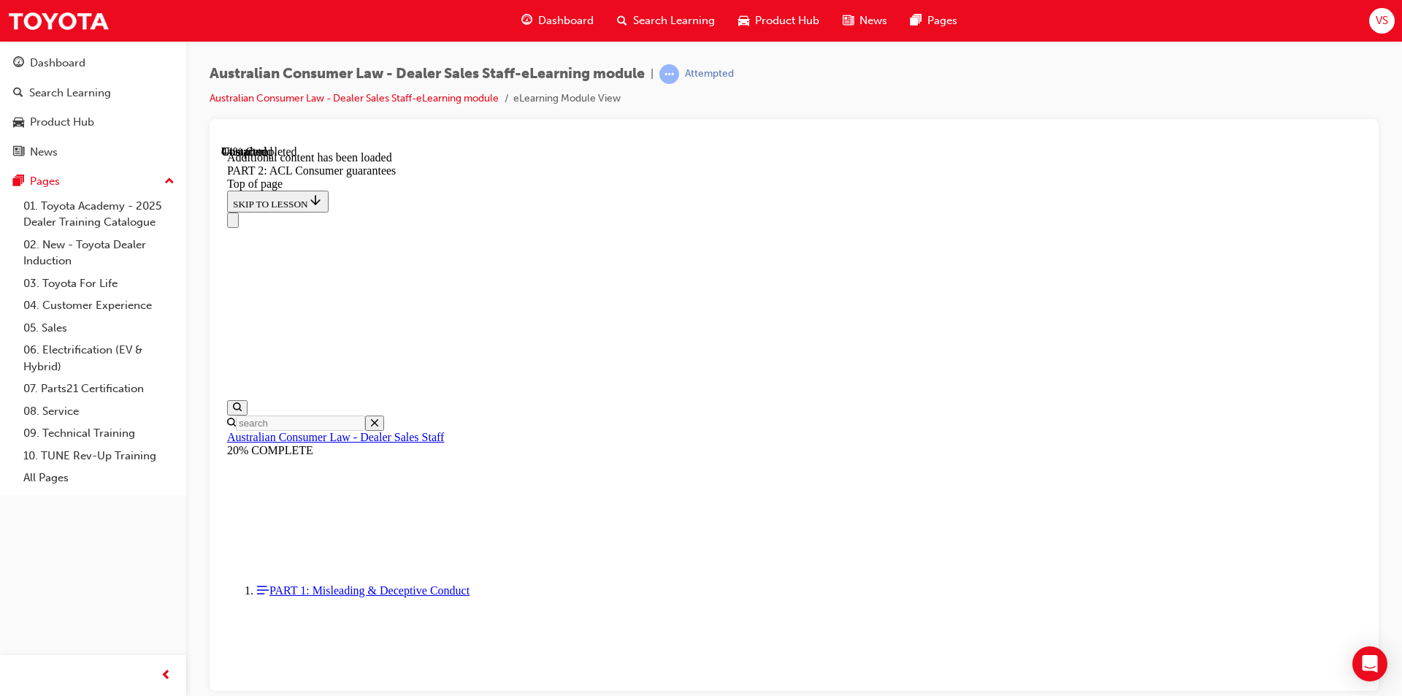
scroll to position [7034, 0]
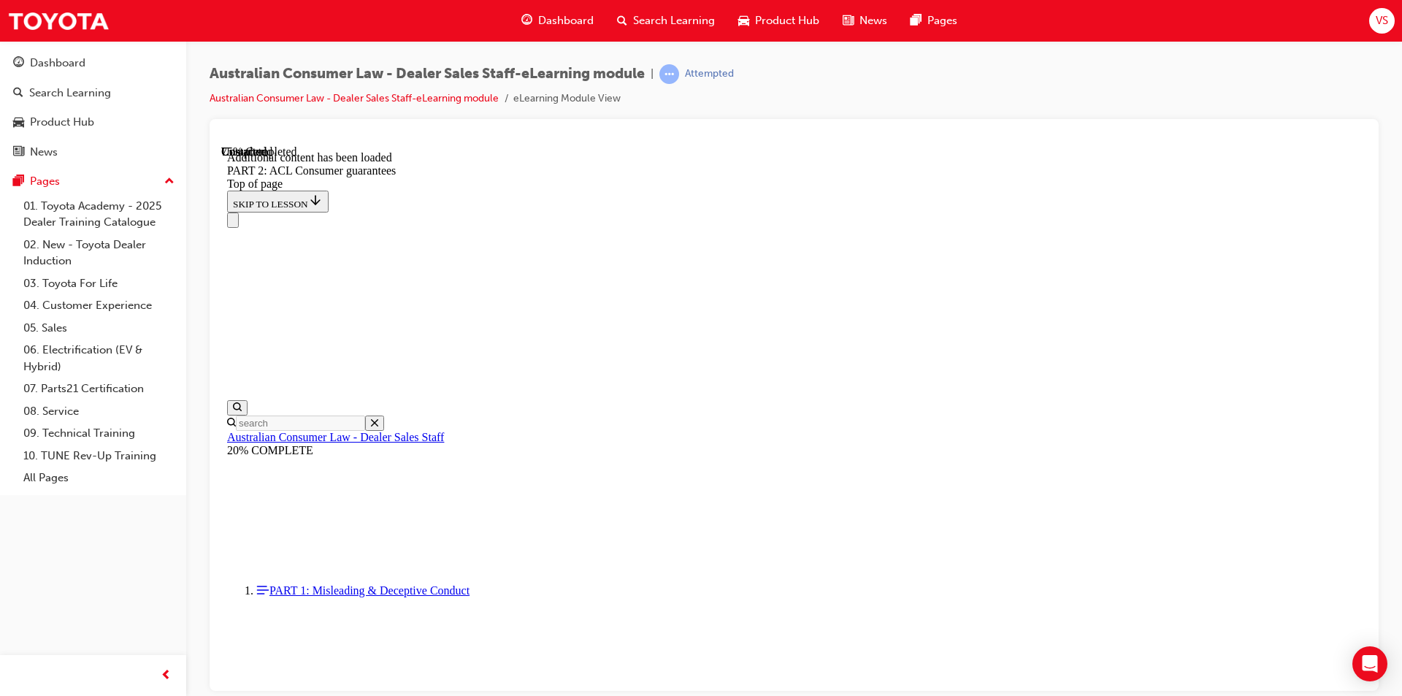
scroll to position [12076, 0]
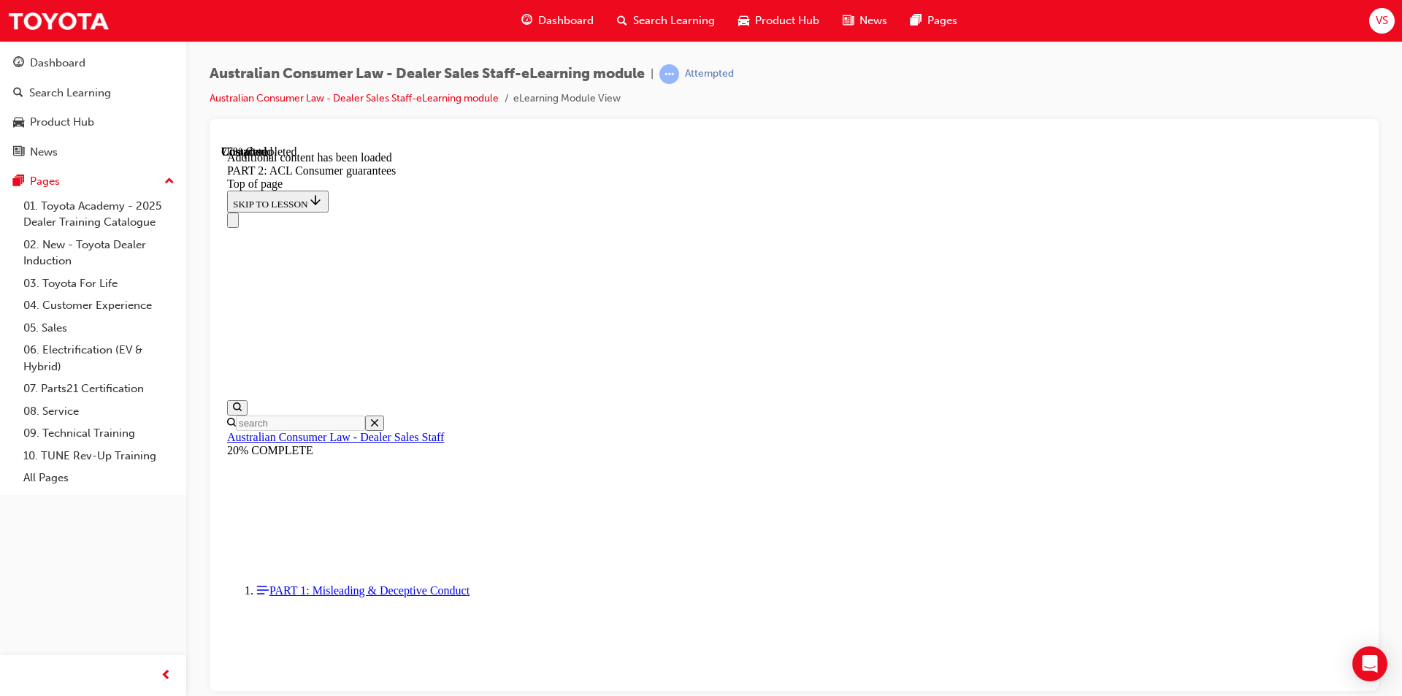
scroll to position [12366, 0]
drag, startPoint x: 649, startPoint y: 301, endPoint x: 927, endPoint y: 627, distance: 428.3
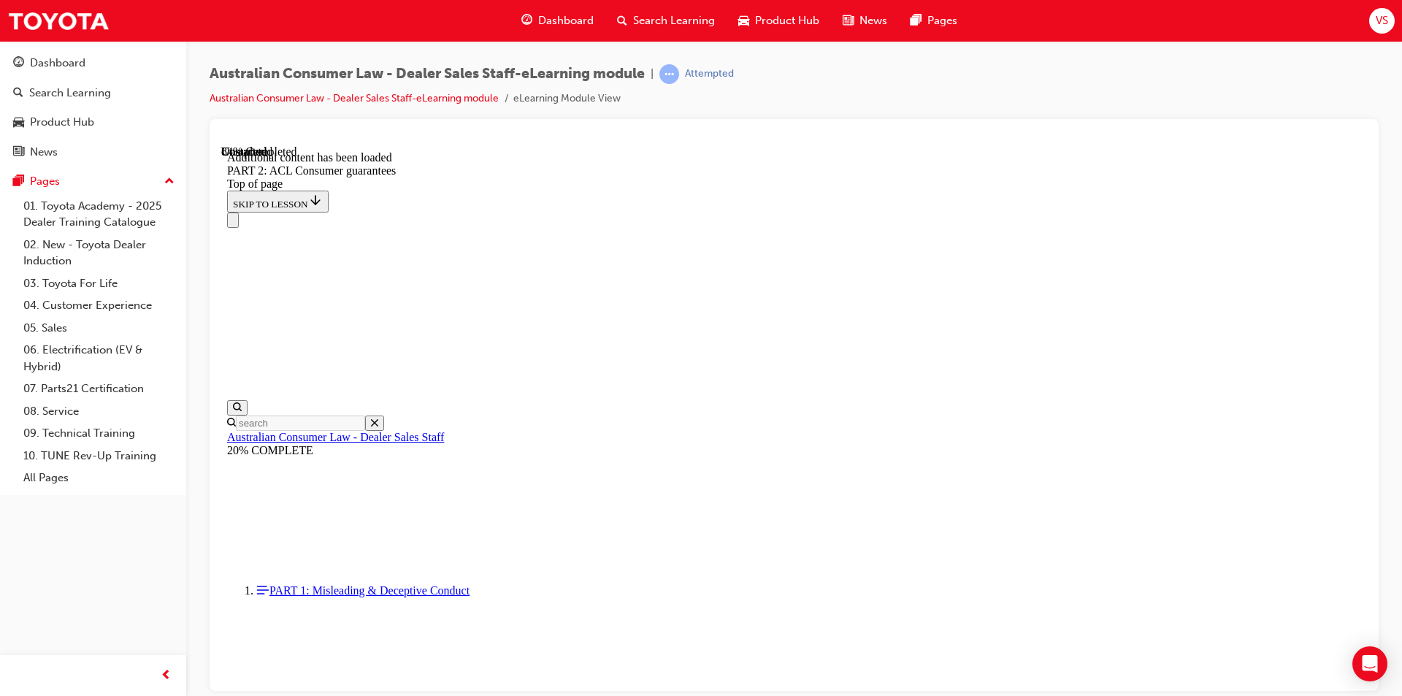
copy div "Which of the following would the consumer guarantees NOT apply to? Damage to a …"
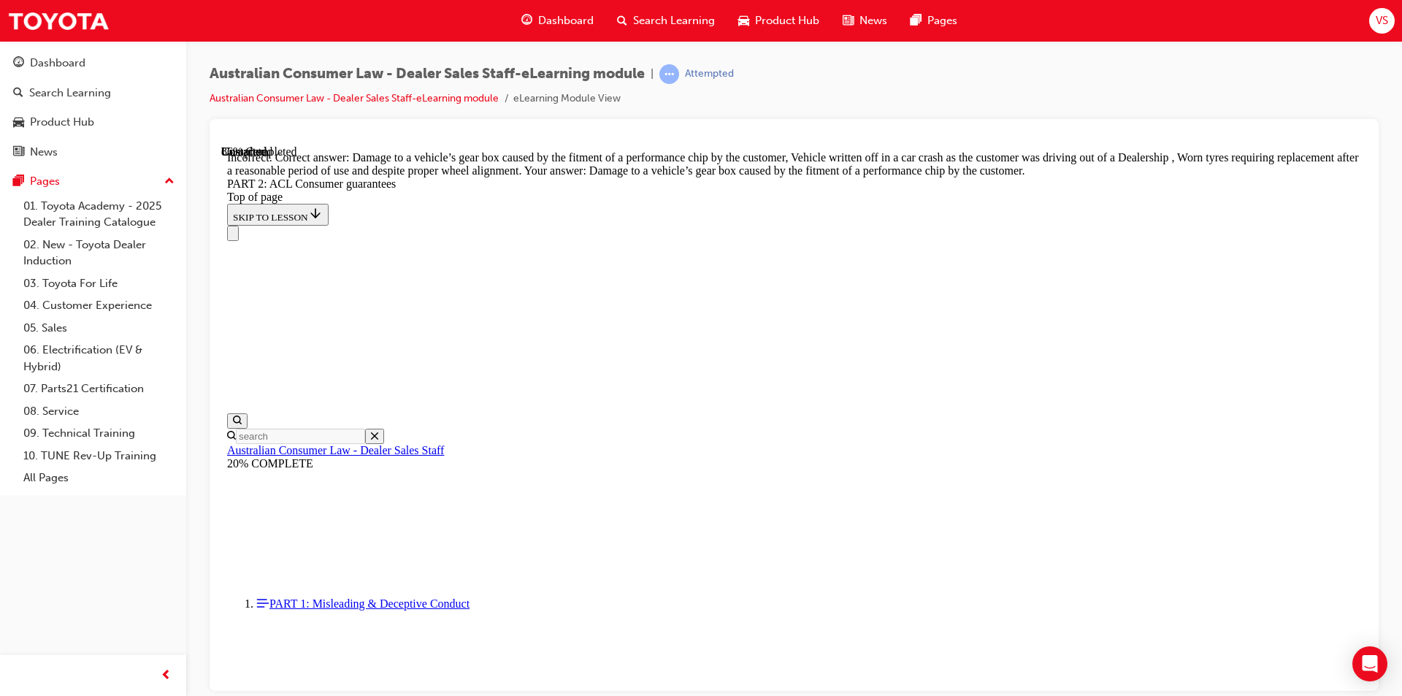
scroll to position [14457, 0]
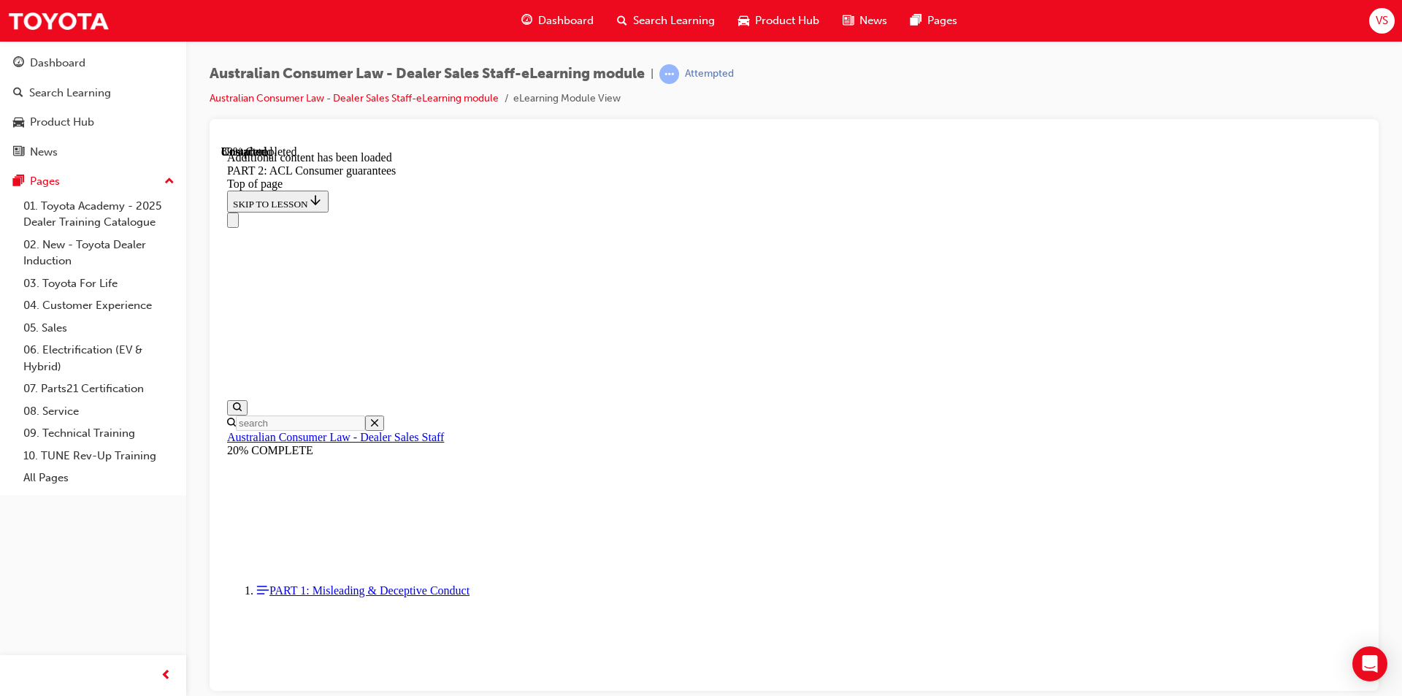
scroll to position [15769, 0]
drag, startPoint x: 848, startPoint y: 368, endPoint x: 932, endPoint y: 402, distance: 91.1
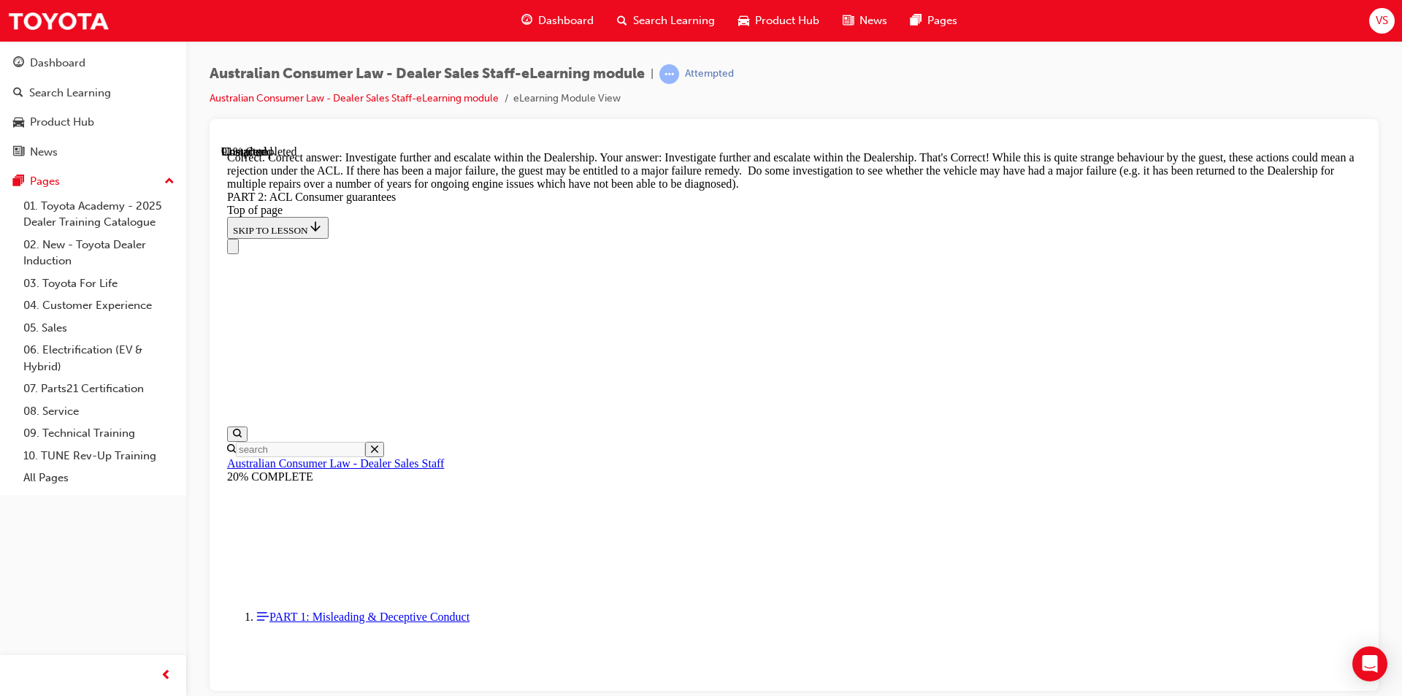
scroll to position [15873, 0]
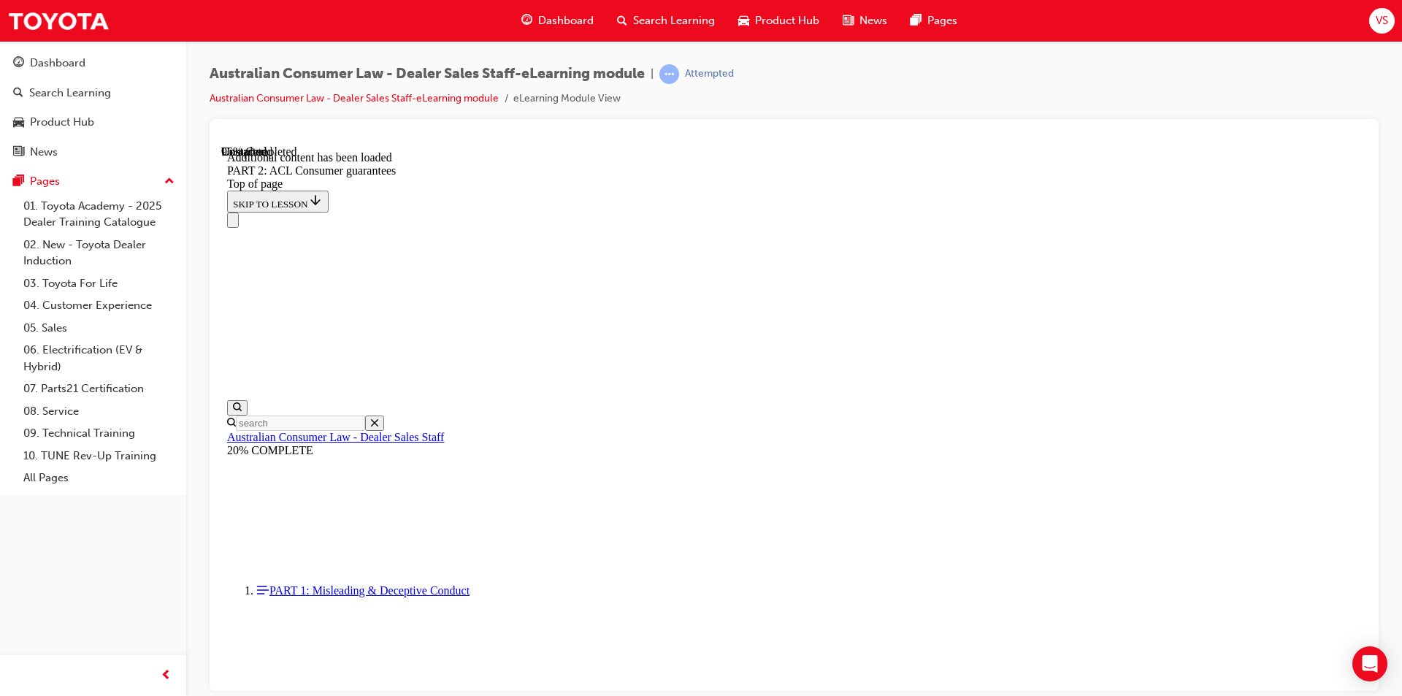
scroll to position [17353, 0]
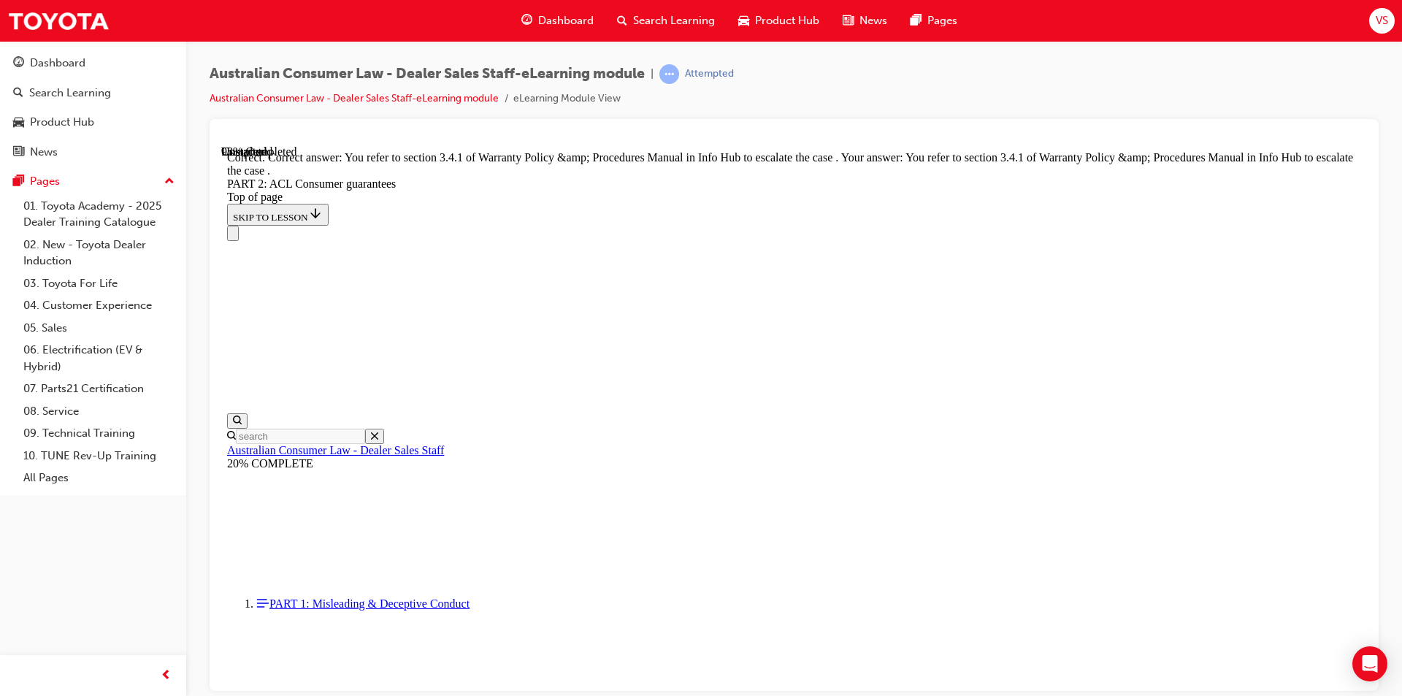
scroll to position [18319, 0]
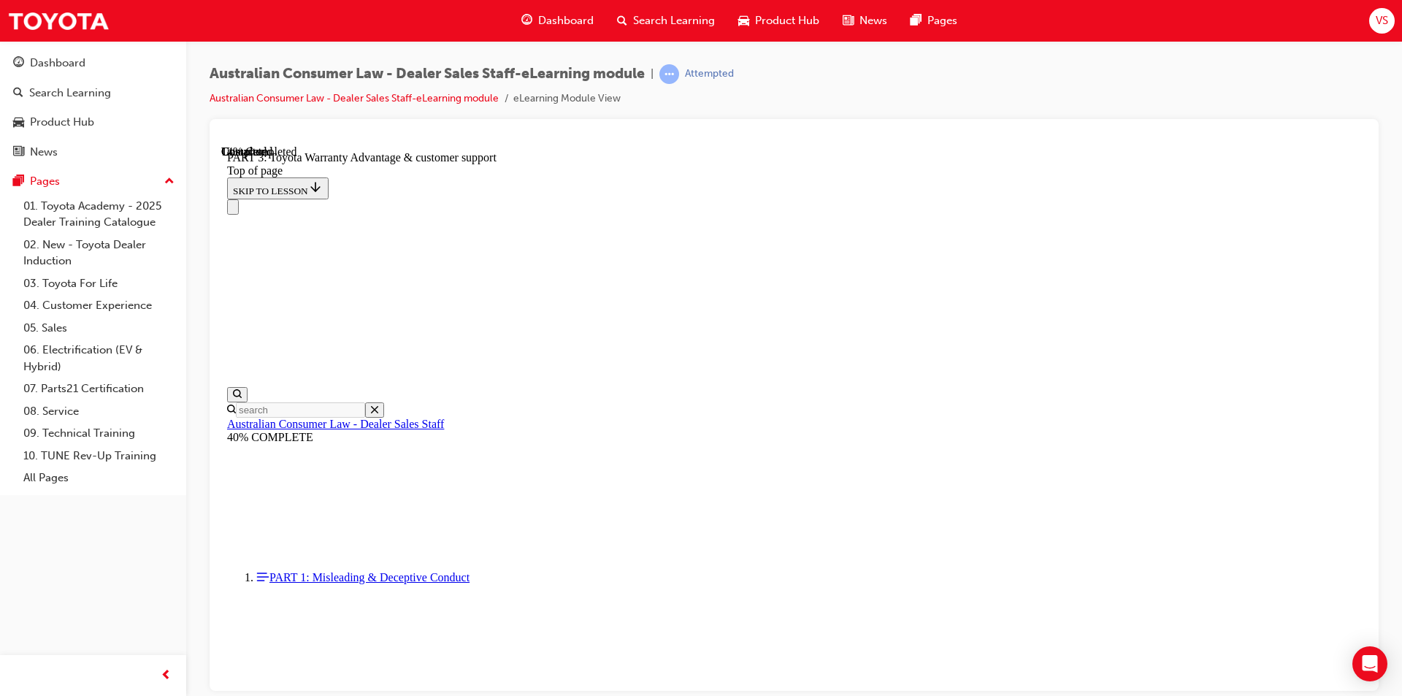
scroll to position [893, 0]
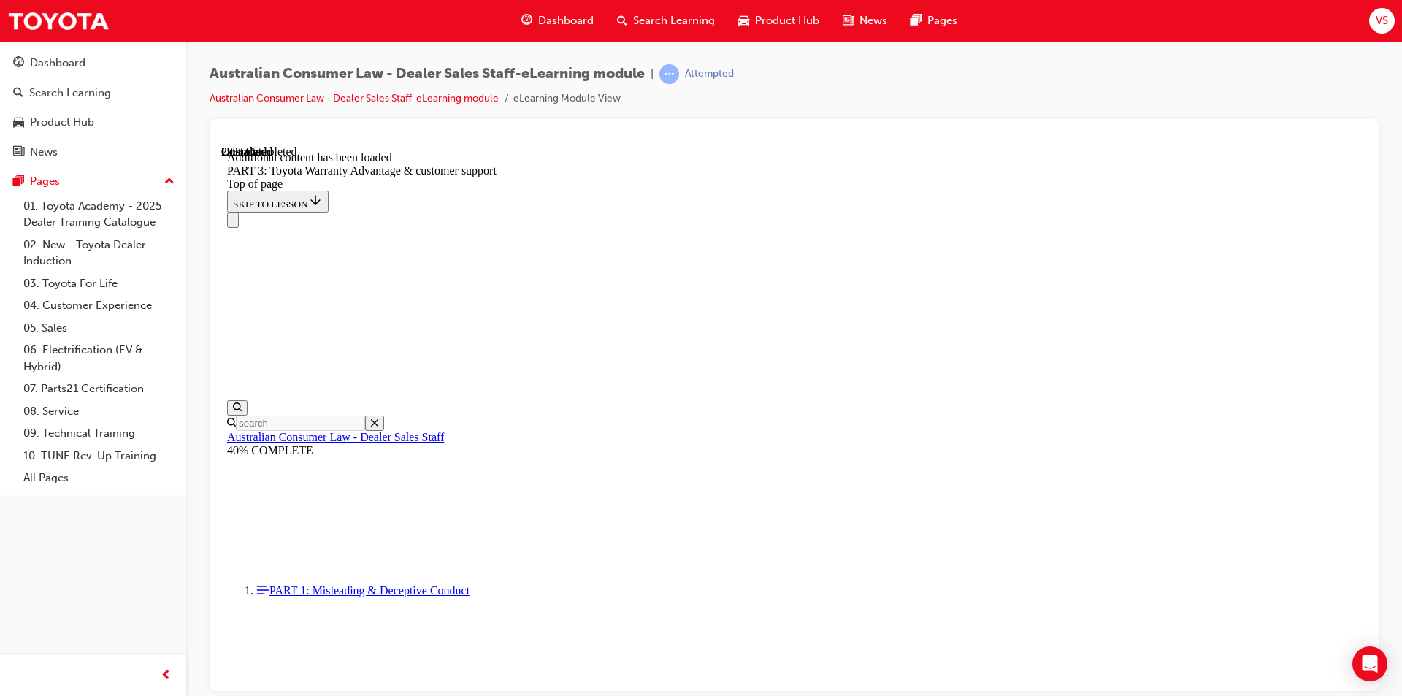
scroll to position [1704, 0]
drag, startPoint x: 787, startPoint y: 230, endPoint x: 1038, endPoint y: 250, distance: 252.0
drag, startPoint x: 799, startPoint y: 263, endPoint x: 965, endPoint y: 280, distance: 167.4
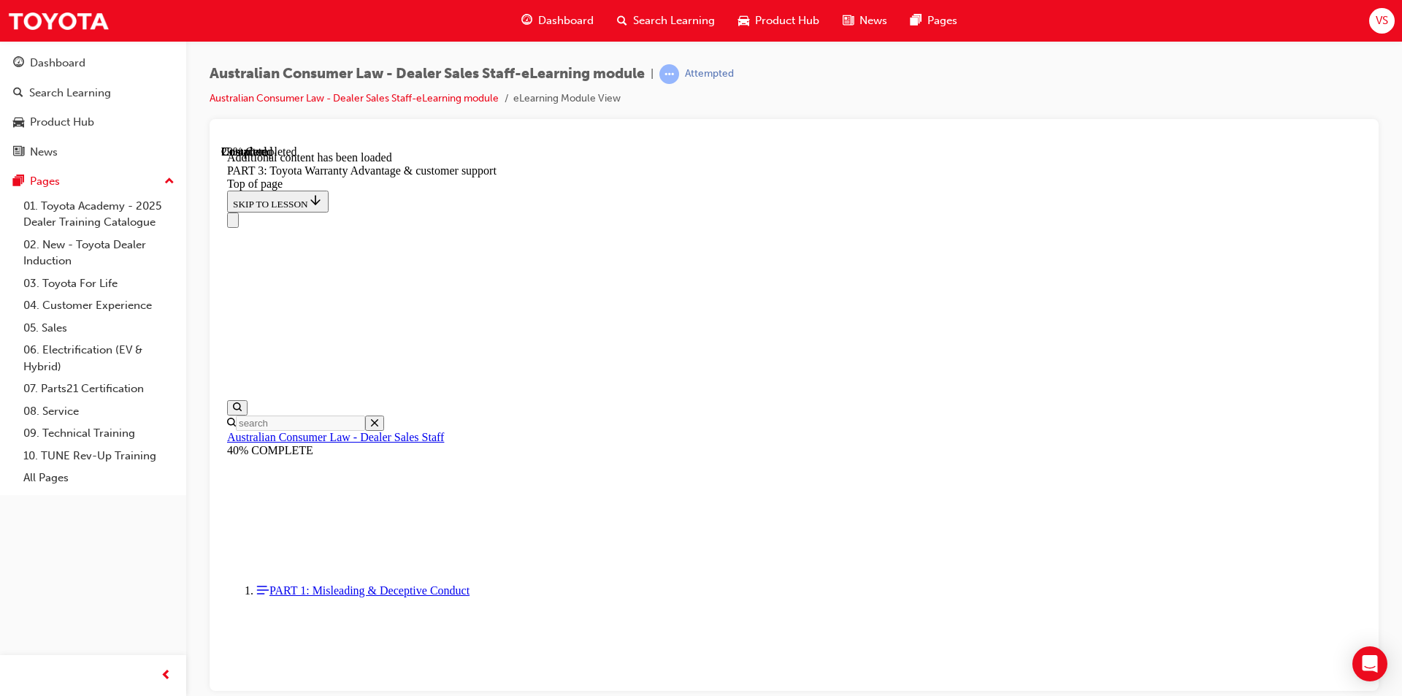
drag, startPoint x: 978, startPoint y: 318, endPoint x: 1058, endPoint y: 365, distance: 93.3
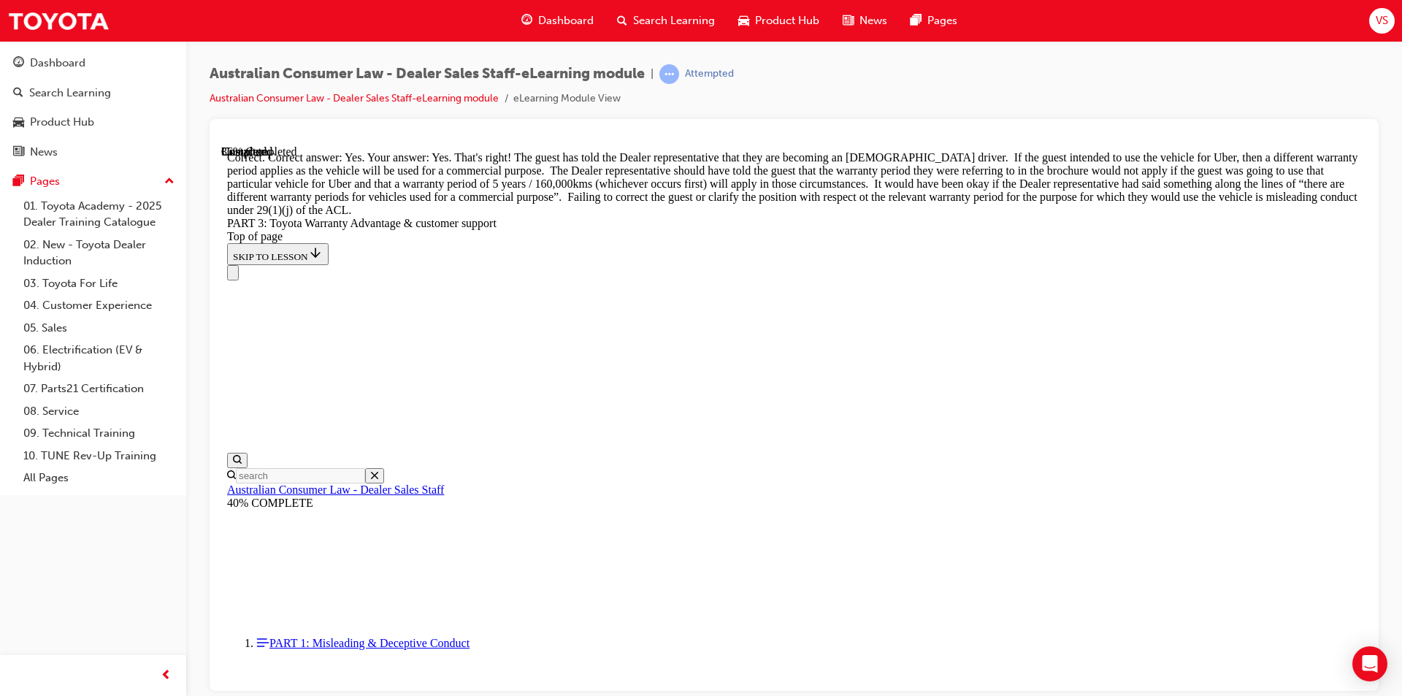
scroll to position [2178, 0]
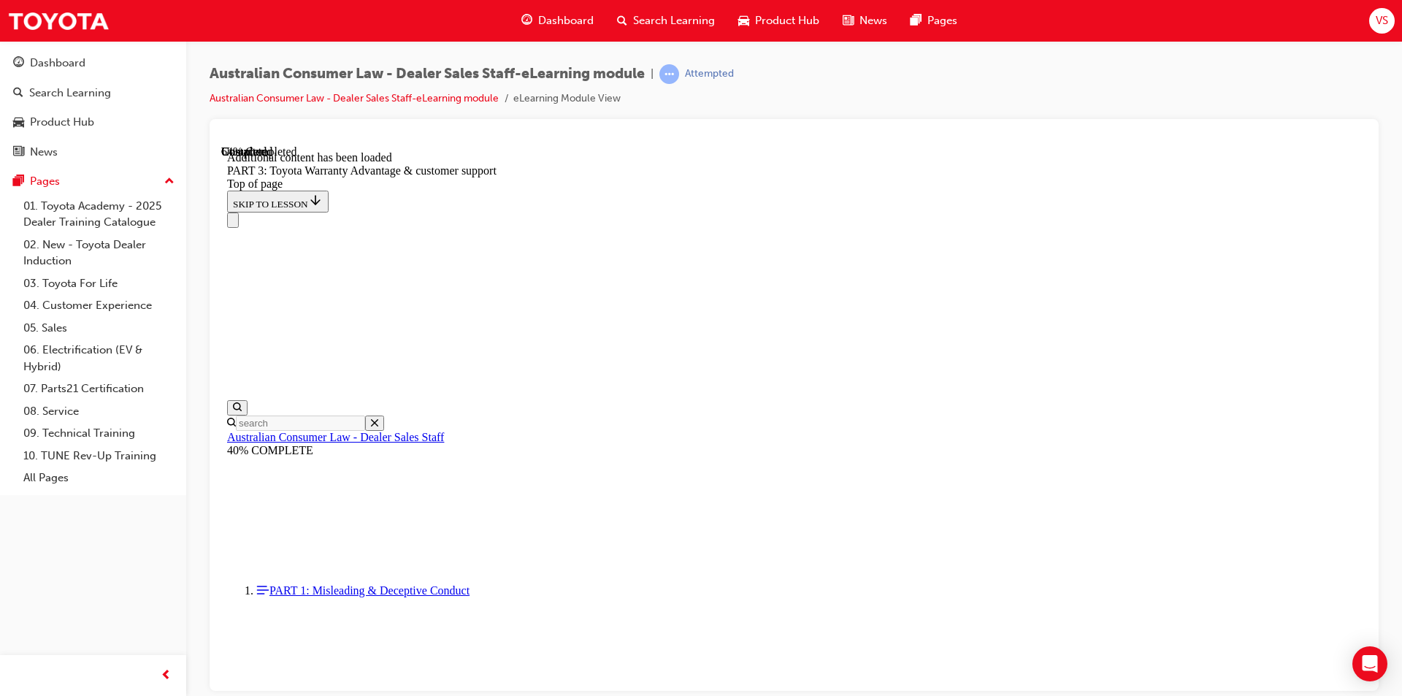
scroll to position [3813, 0]
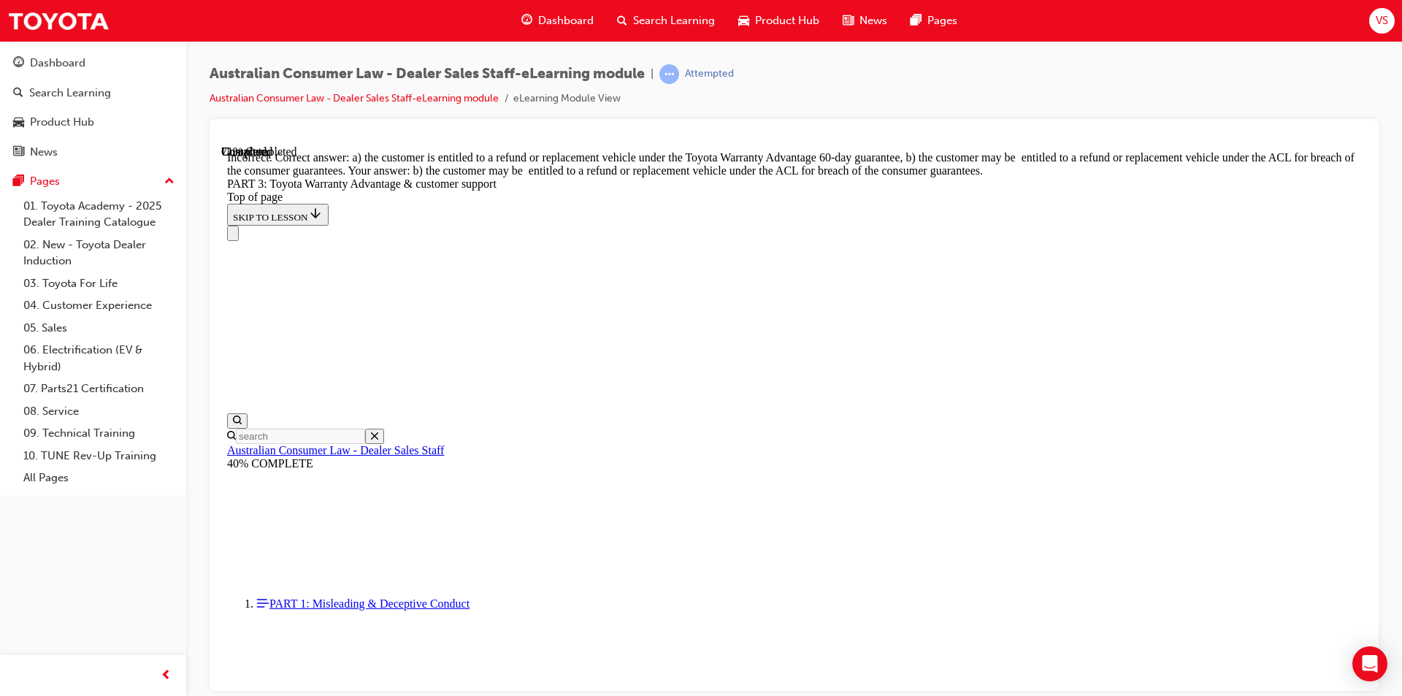
scroll to position [4035, 0]
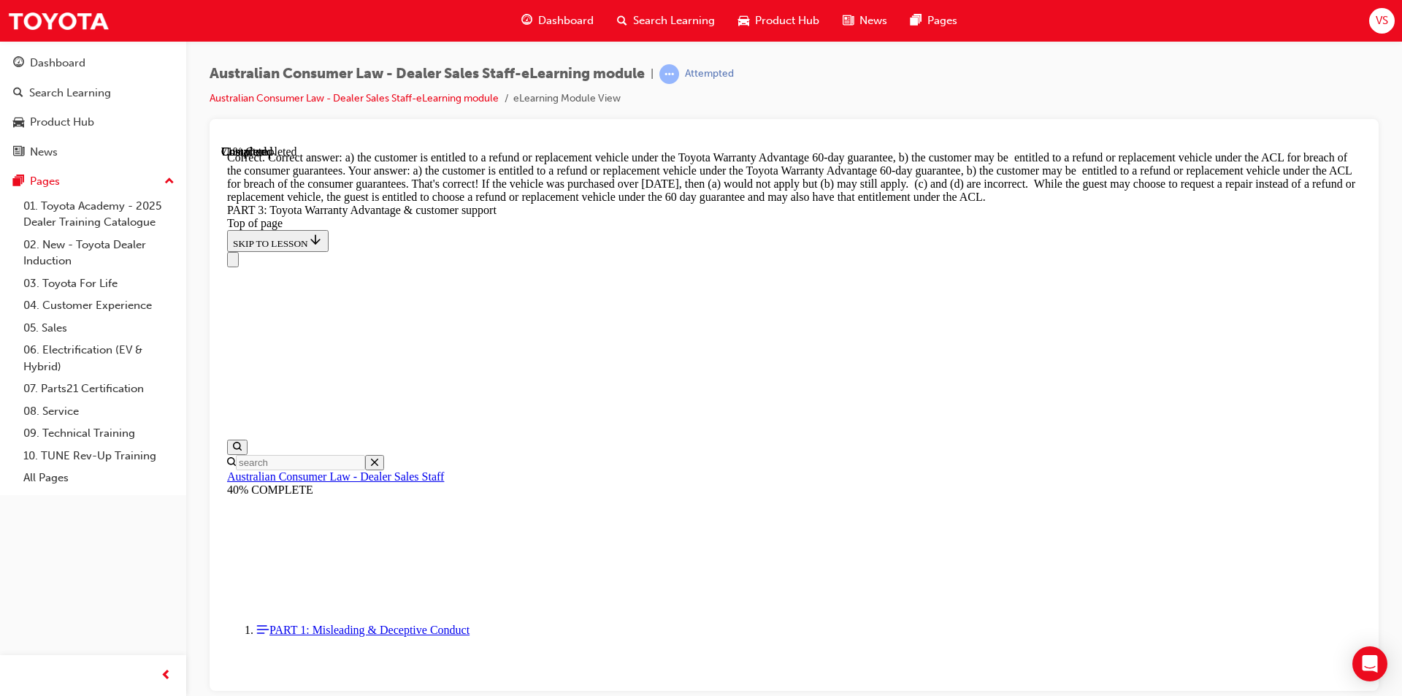
scroll to position [4259, 0]
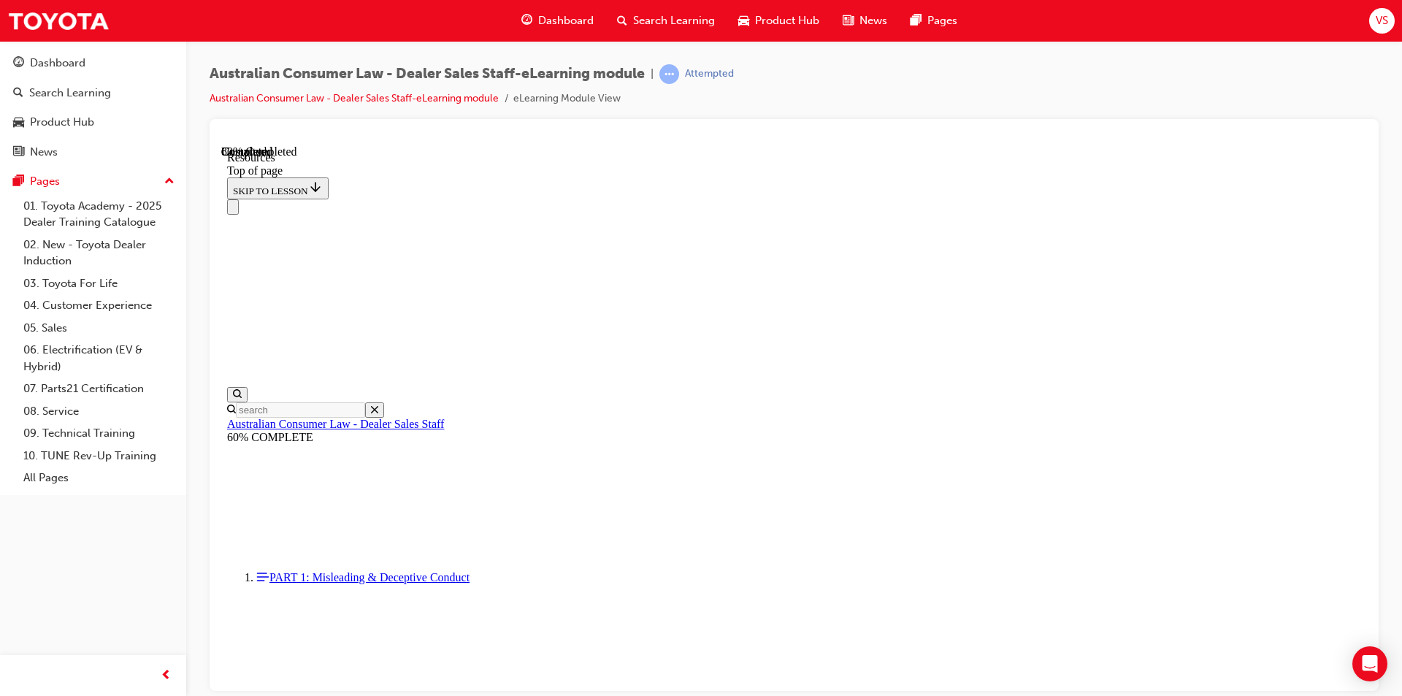
scroll to position [717, 0]
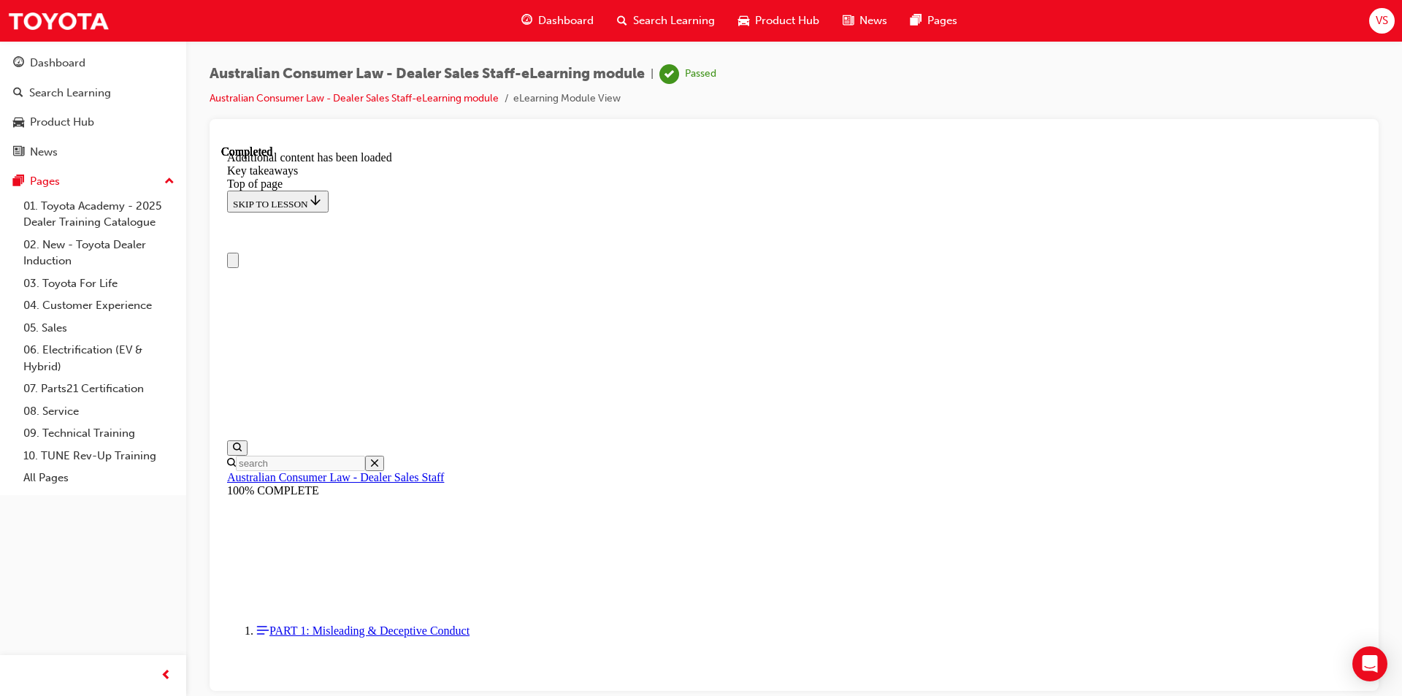
scroll to position [307, 0]
